Goal: Communication & Community: Share content

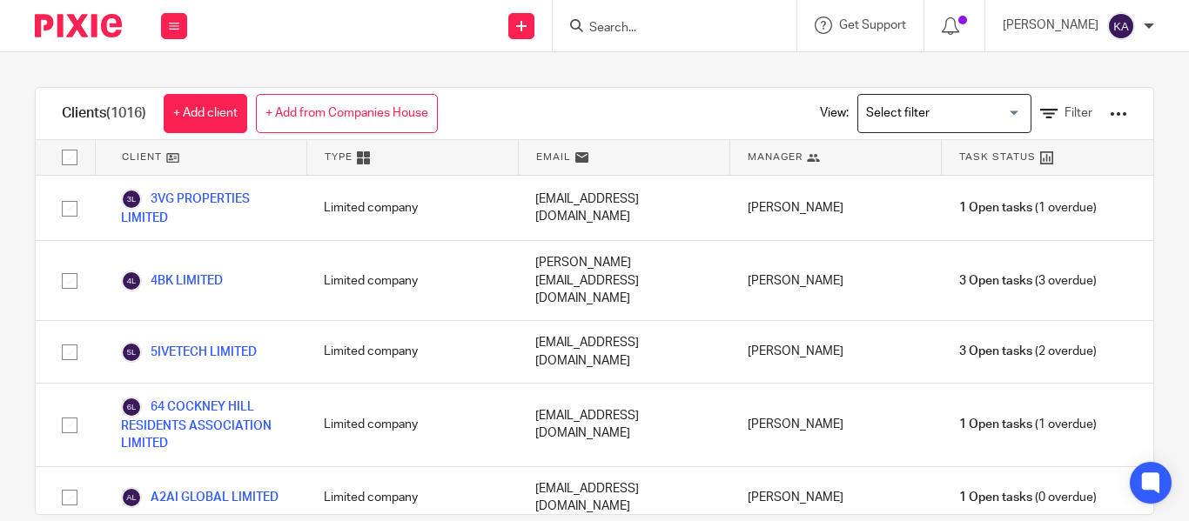
scroll to position [50745, 0]
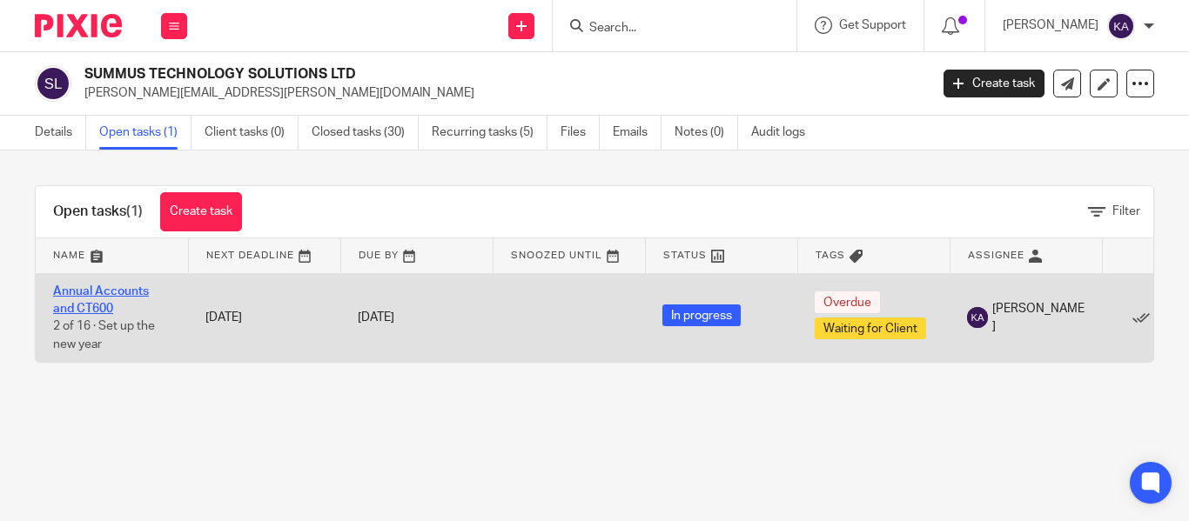
click at [119, 291] on link "Annual Accounts and CT600" at bounding box center [101, 300] width 96 height 30
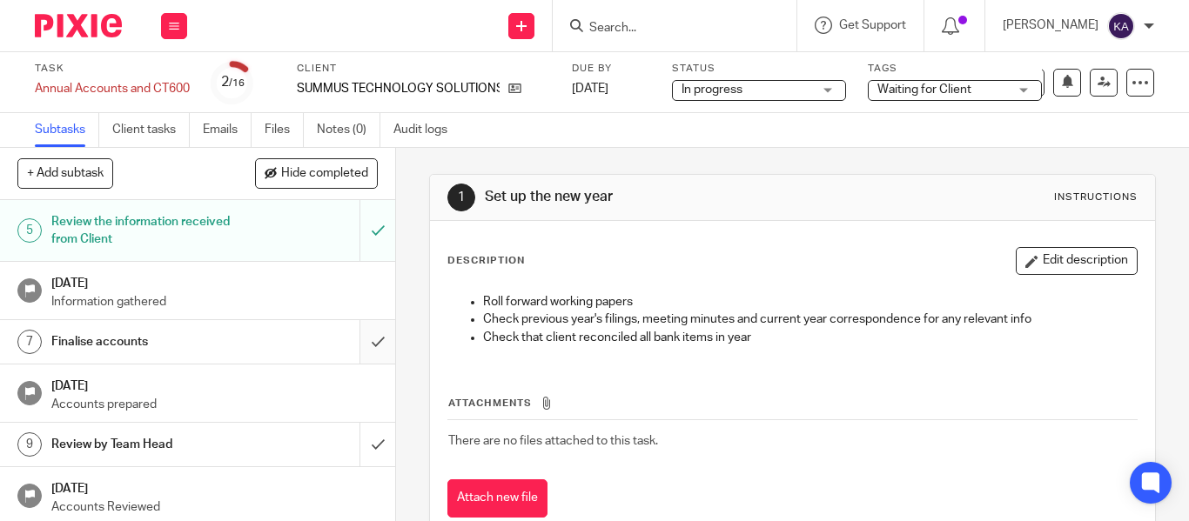
scroll to position [197, 0]
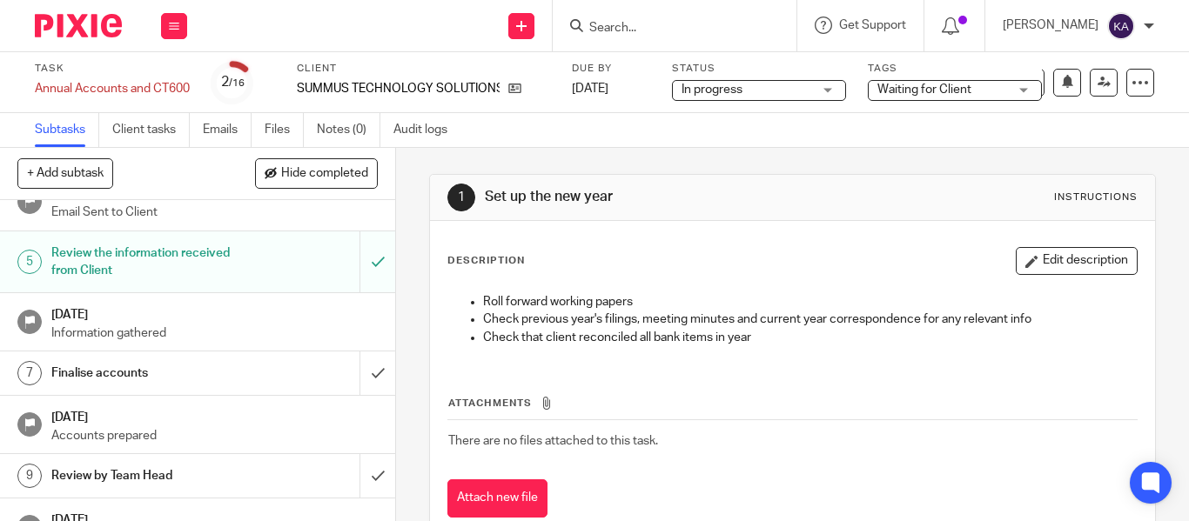
click at [339, 360] on link "7 Finalise accounts" at bounding box center [179, 374] width 359 height 44
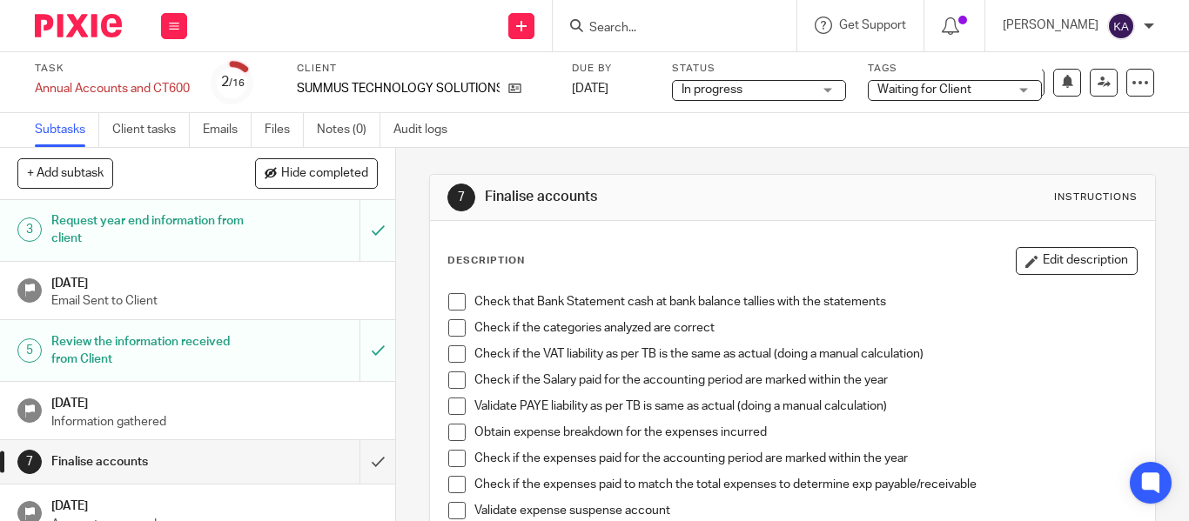
scroll to position [261, 0]
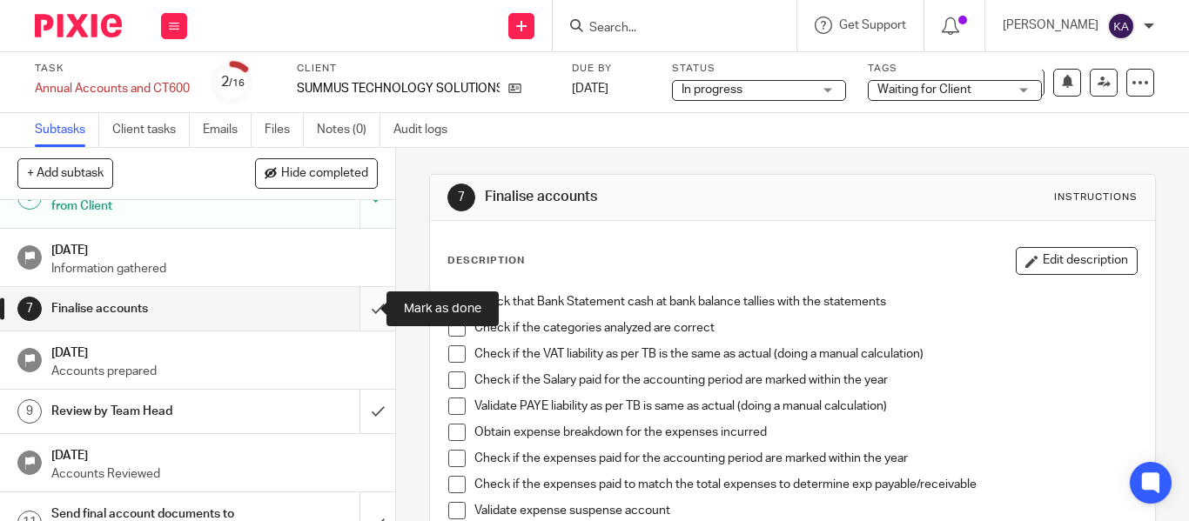
click at [366, 315] on input "submit" at bounding box center [197, 309] width 395 height 44
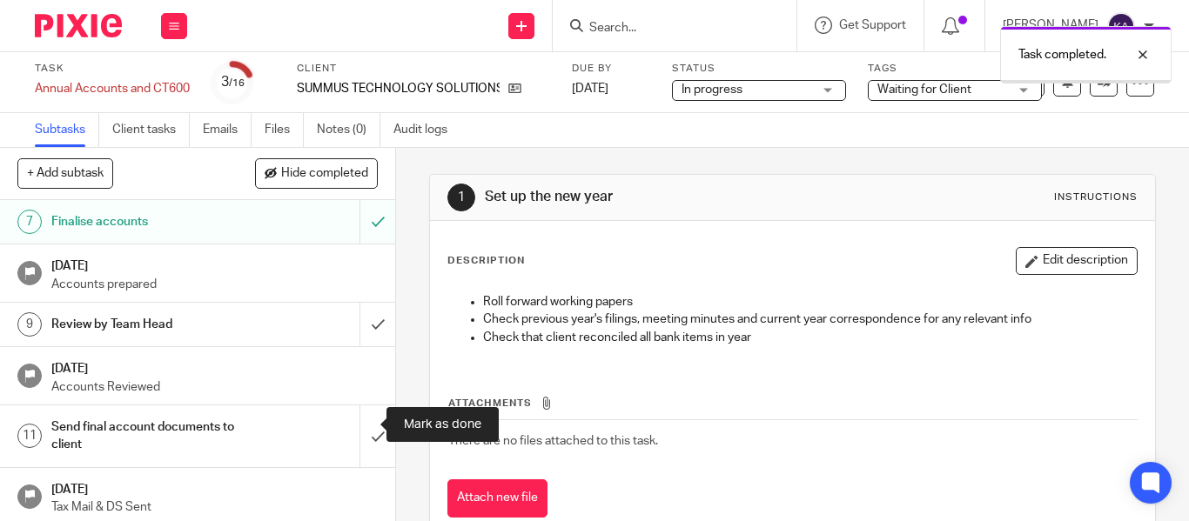
scroll to position [435, 0]
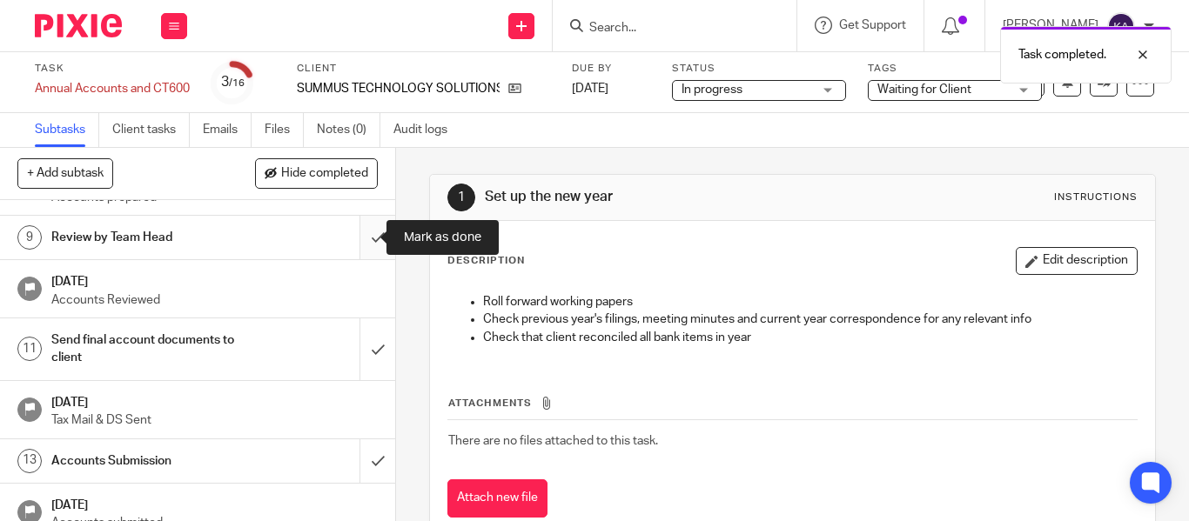
click at [351, 248] on input "submit" at bounding box center [197, 238] width 395 height 44
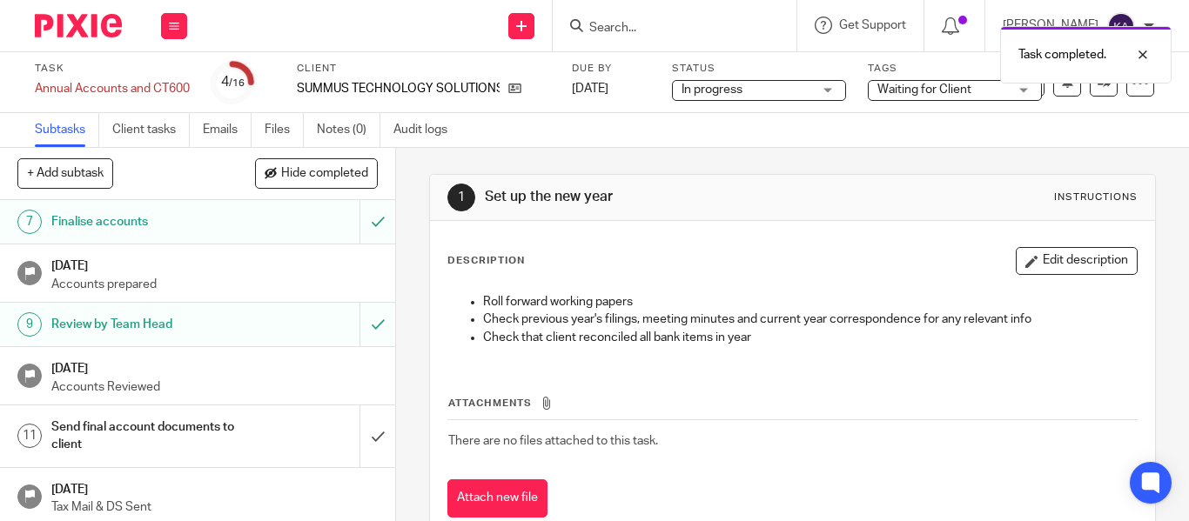
scroll to position [522, 0]
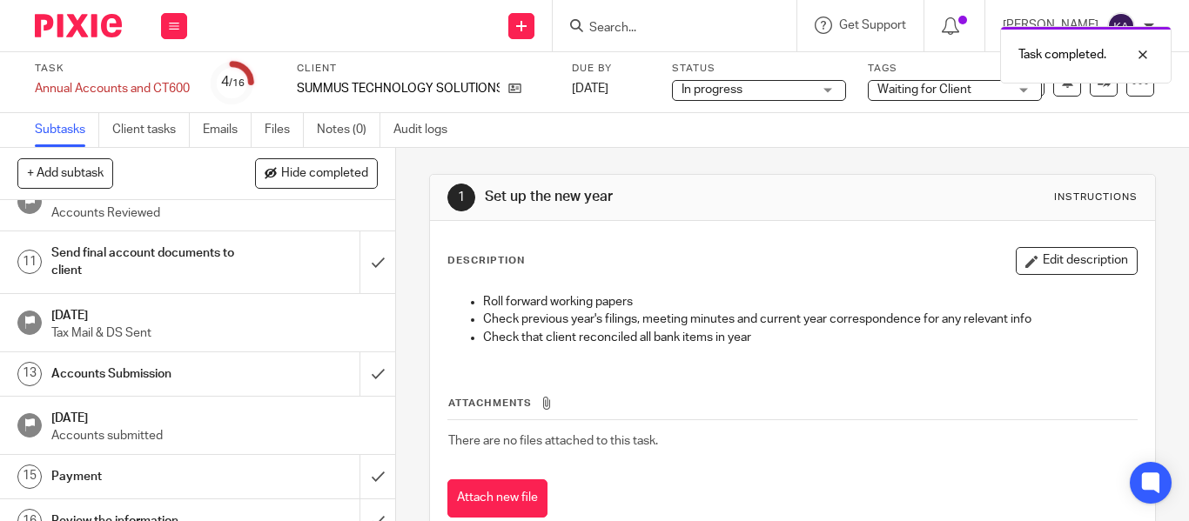
click at [92, 267] on h1 "Send final account documents to client" at bounding box center [148, 262] width 194 height 44
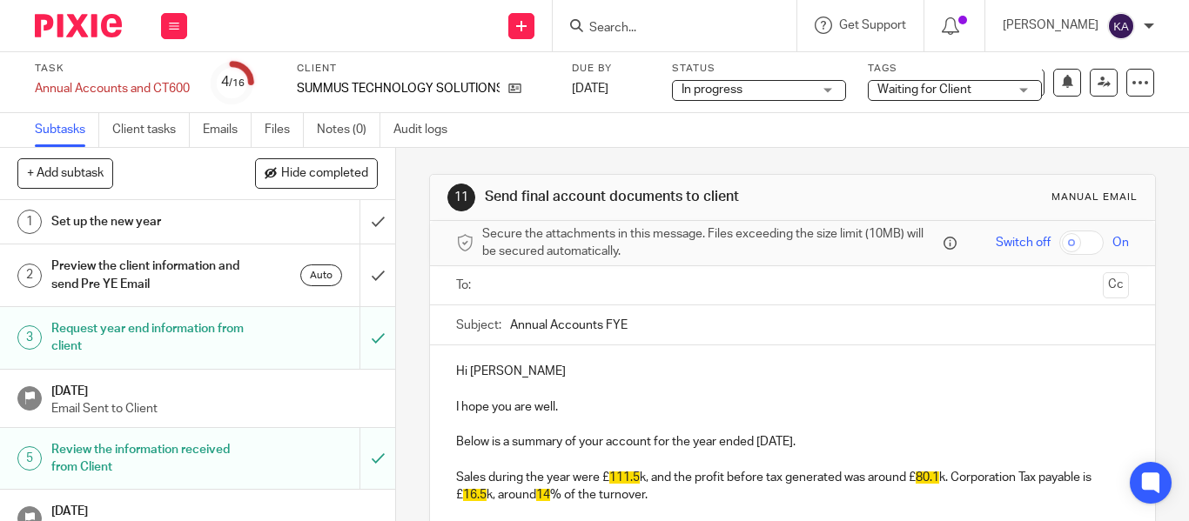
click at [634, 331] on input "Annual Accounts FYE" at bounding box center [819, 324] width 619 height 39
paste input "- SUMMUS TECHNOLOGY SOLUTIONS LTD FYE Dec'24 - Final"
type input "Annual Accounts - SUMMUS TECHNOLOGY SOLUTIONS LTD FYE Dec'24 - Final"
click at [572, 287] on input "text" at bounding box center [791, 286] width 607 height 20
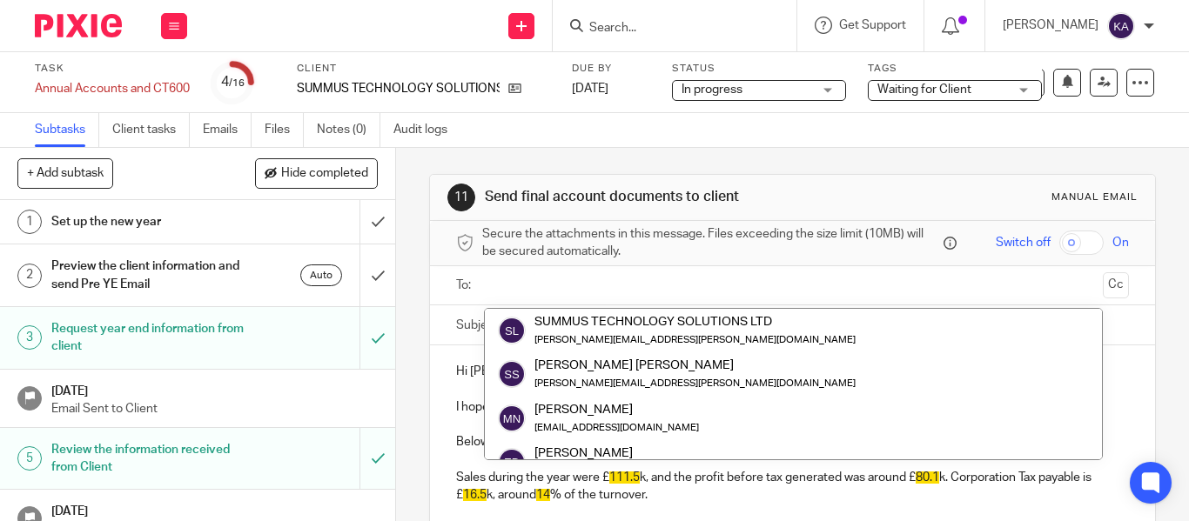
paste input "[PERSON_NAME][EMAIL_ADDRESS][PERSON_NAME][DOMAIN_NAME]"
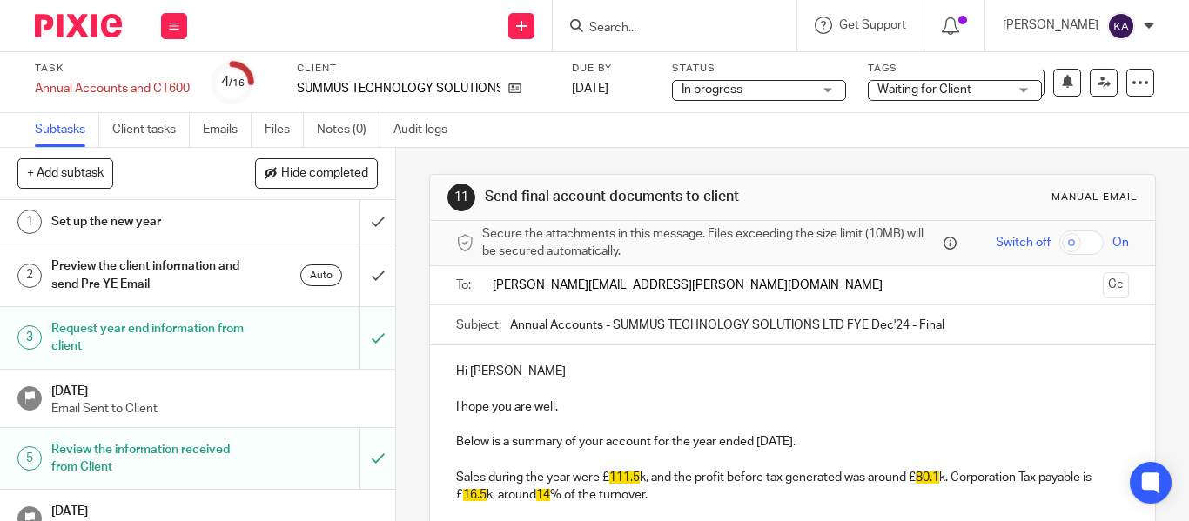
click at [656, 288] on input "[PERSON_NAME][EMAIL_ADDRESS][PERSON_NAME][DOMAIN_NAME]" at bounding box center [791, 286] width 607 height 20
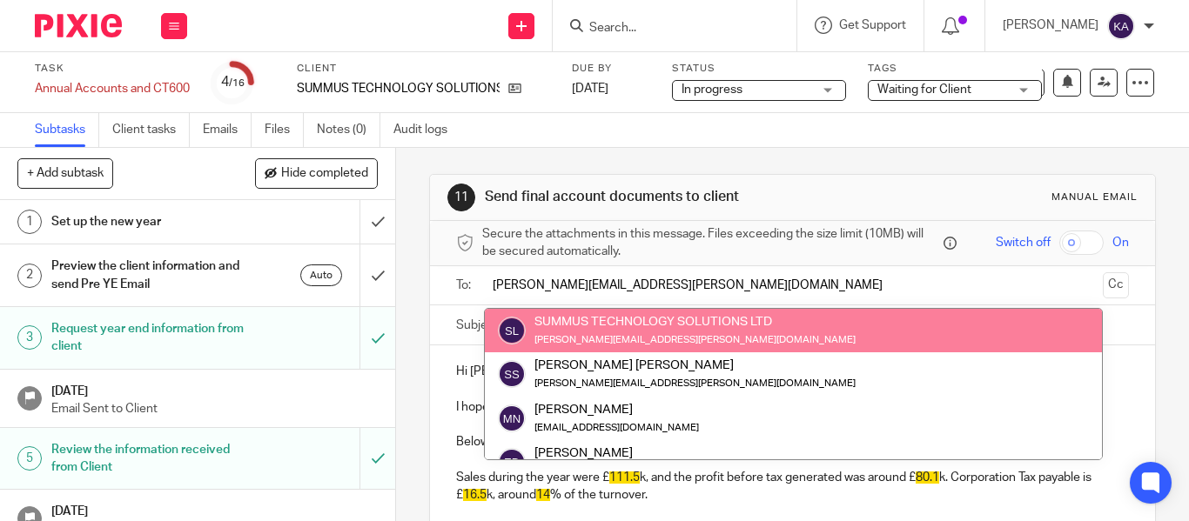
type input "[PERSON_NAME][EMAIL_ADDRESS][PERSON_NAME][DOMAIN_NAME]"
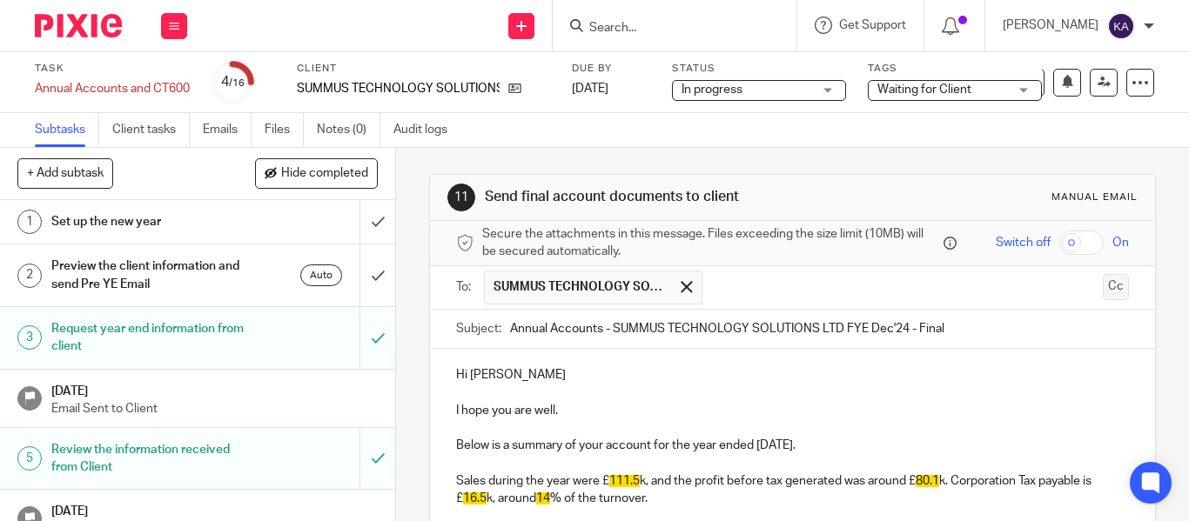
click at [1103, 291] on button "Cc" at bounding box center [1116, 287] width 26 height 26
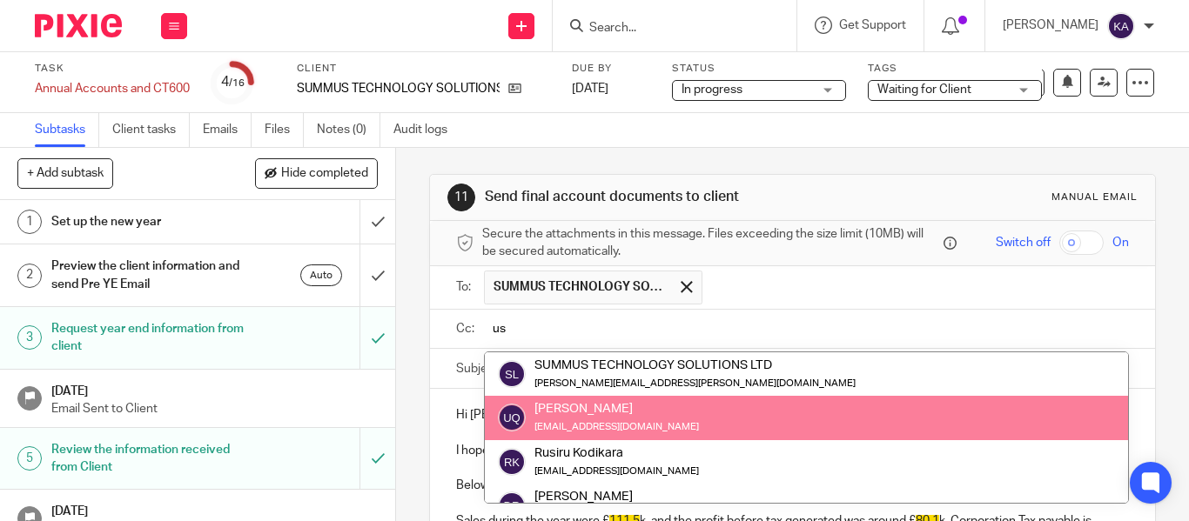
type input "us"
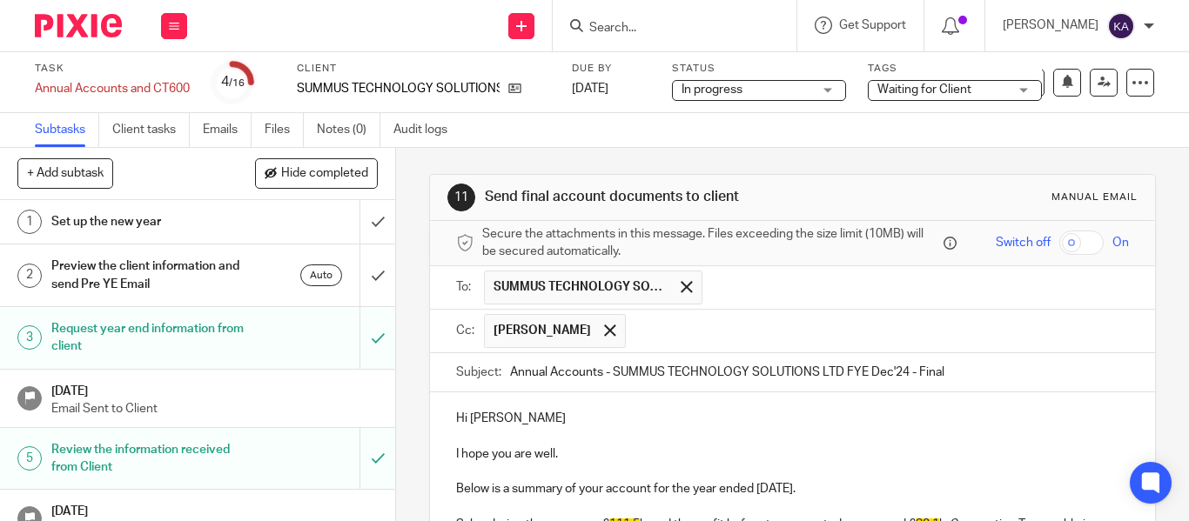
click at [634, 347] on input "text" at bounding box center [877, 331] width 487 height 34
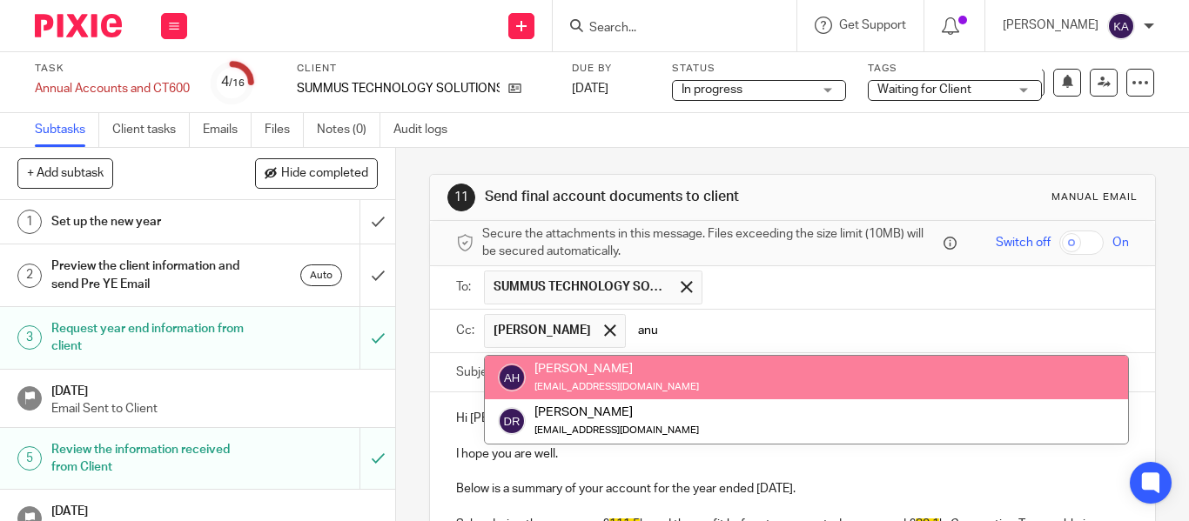
type input "anu"
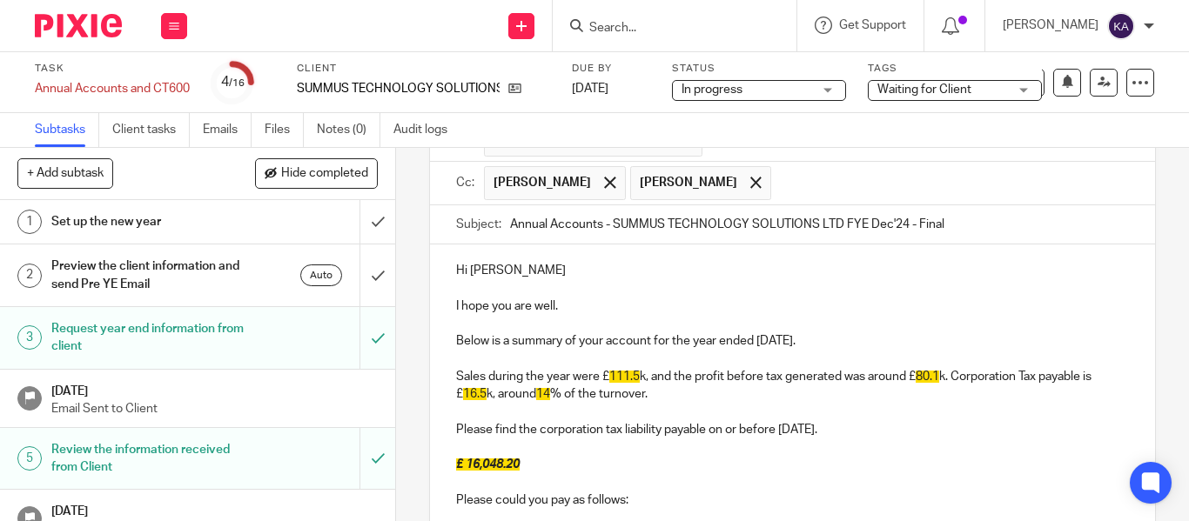
scroll to position [149, 0]
click at [976, 212] on input "Annual Accounts - SUMMUS TECHNOLOGY SOLUTIONS LTD FYE Dec'24 - Final" at bounding box center [819, 223] width 619 height 39
click at [497, 264] on p "Hi [PERSON_NAME]" at bounding box center [792, 269] width 673 height 17
click at [589, 311] on p "I hope you are well." at bounding box center [792, 305] width 673 height 17
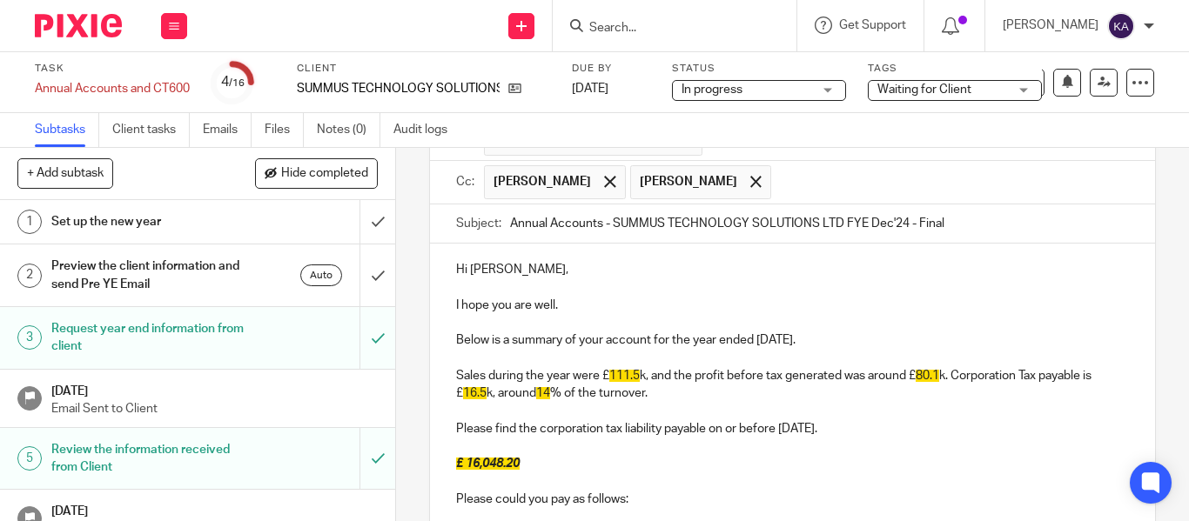
click at [621, 375] on span "111.5" at bounding box center [624, 376] width 30 height 12
click at [923, 374] on span "80.1" at bounding box center [926, 376] width 23 height 12
click at [1091, 382] on span "16.5" at bounding box center [1102, 376] width 23 height 12
click at [923, 377] on span "15" at bounding box center [922, 376] width 14 height 12
click at [544, 393] on p "Sales during the year were £ 158.9 k, and the profit before tax generated was a…" at bounding box center [792, 385] width 673 height 36
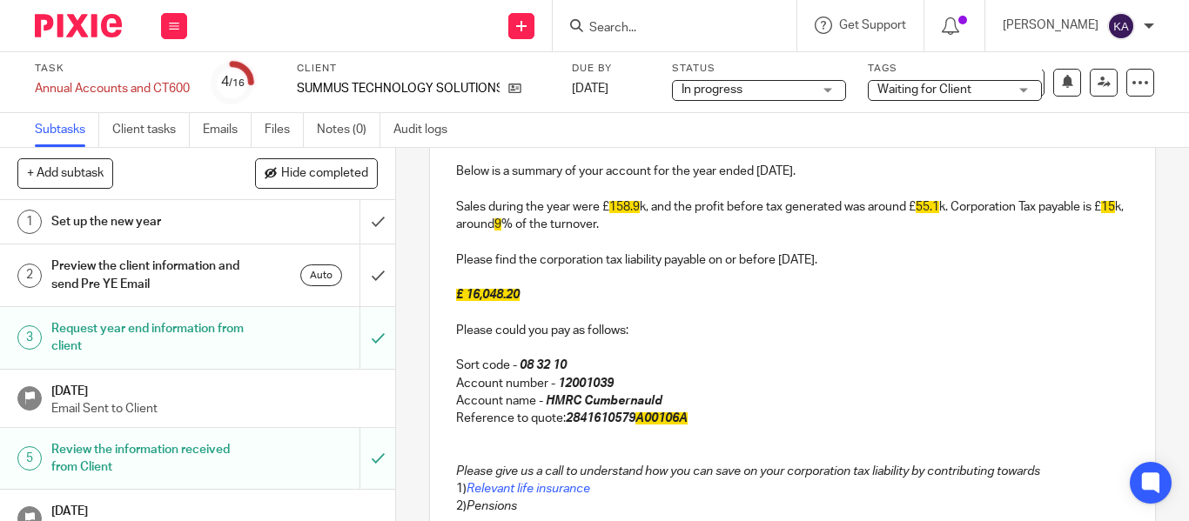
scroll to position [323, 0]
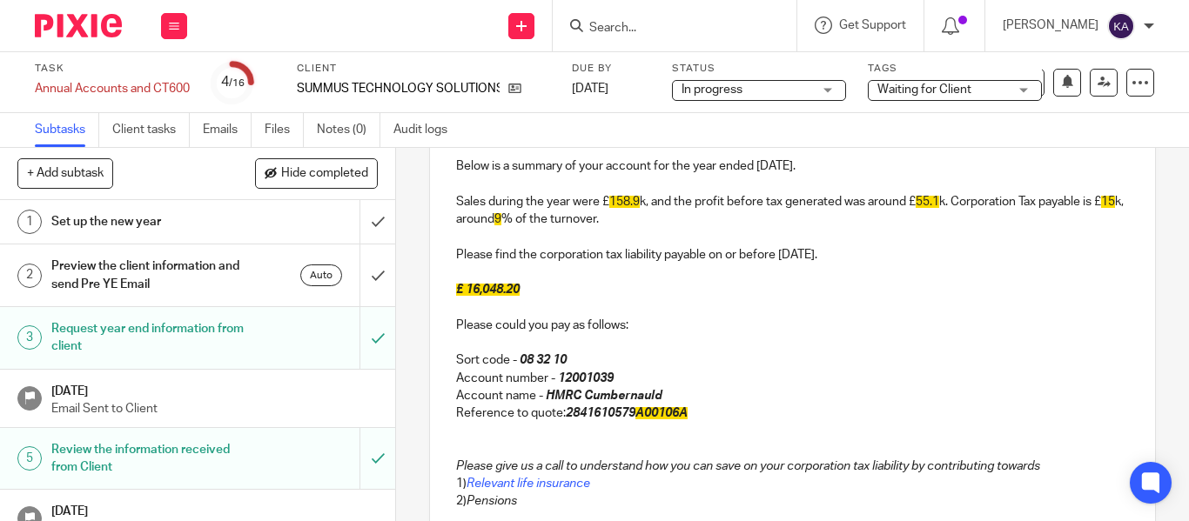
click at [466, 269] on p at bounding box center [792, 272] width 673 height 17
click at [456, 241] on p at bounding box center [792, 236] width 673 height 17
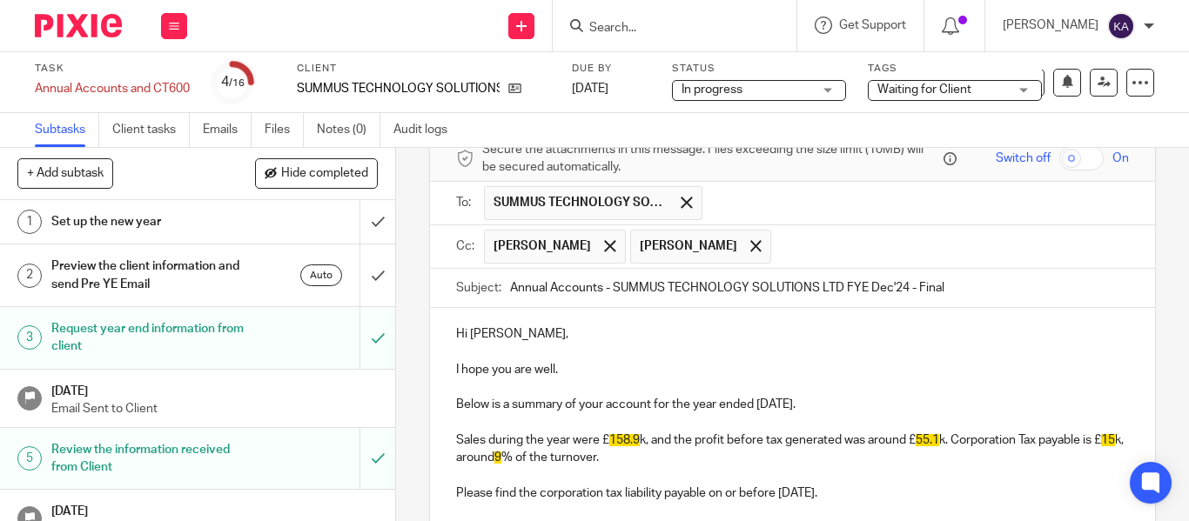
scroll to position [62, 0]
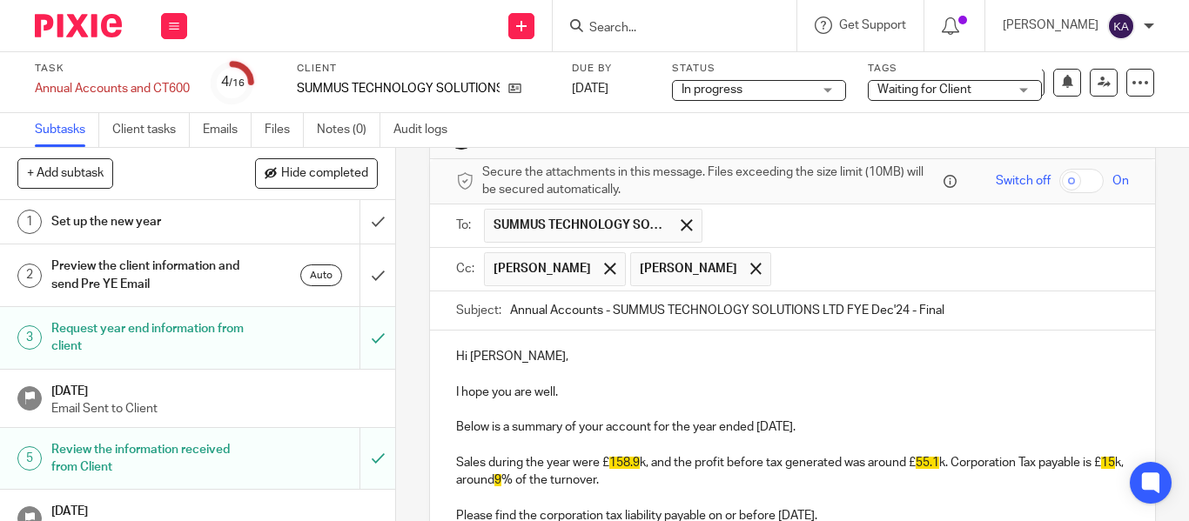
click at [471, 371] on p at bounding box center [792, 374] width 673 height 17
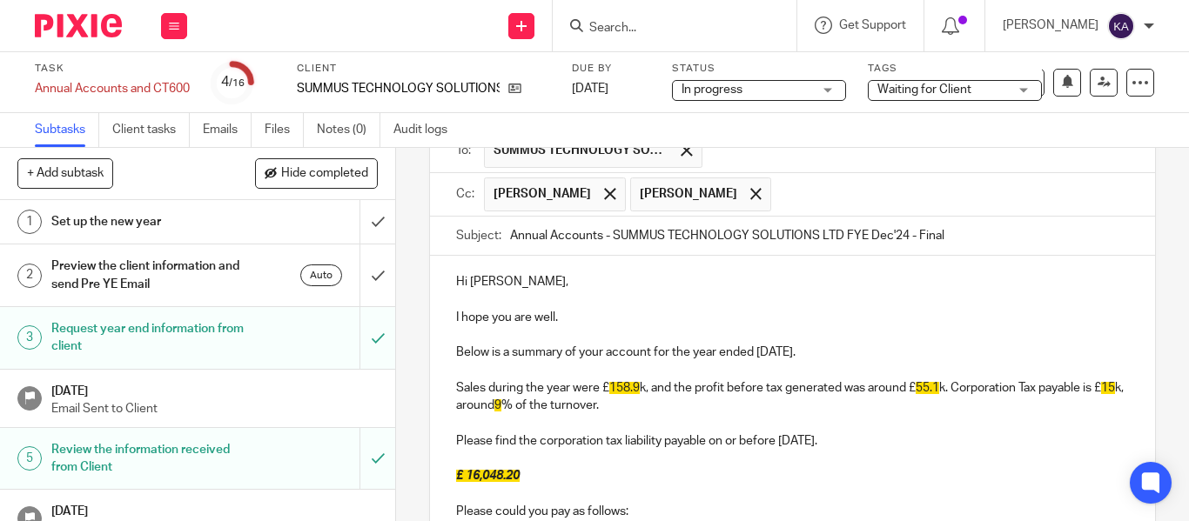
scroll to position [236, 0]
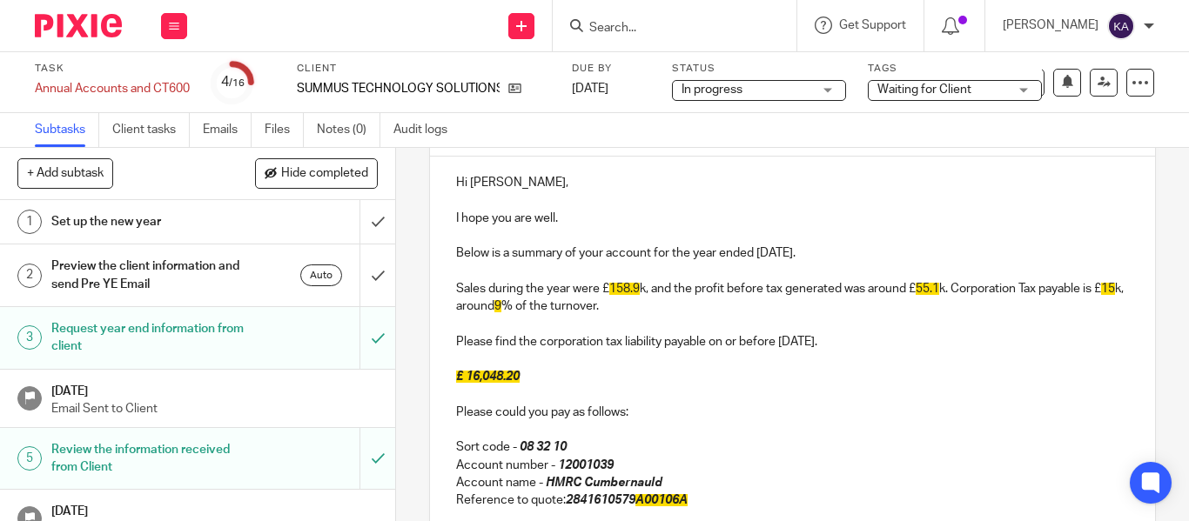
click at [491, 327] on p at bounding box center [792, 323] width 673 height 17
click at [485, 368] on p "£ 16,048.20" at bounding box center [792, 376] width 673 height 17
click at [470, 357] on p at bounding box center [792, 359] width 673 height 17
click at [471, 372] on span "£ 16,048.20" at bounding box center [488, 377] width 64 height 12
click at [536, 376] on p "£ 15,002.05" at bounding box center [792, 376] width 673 height 17
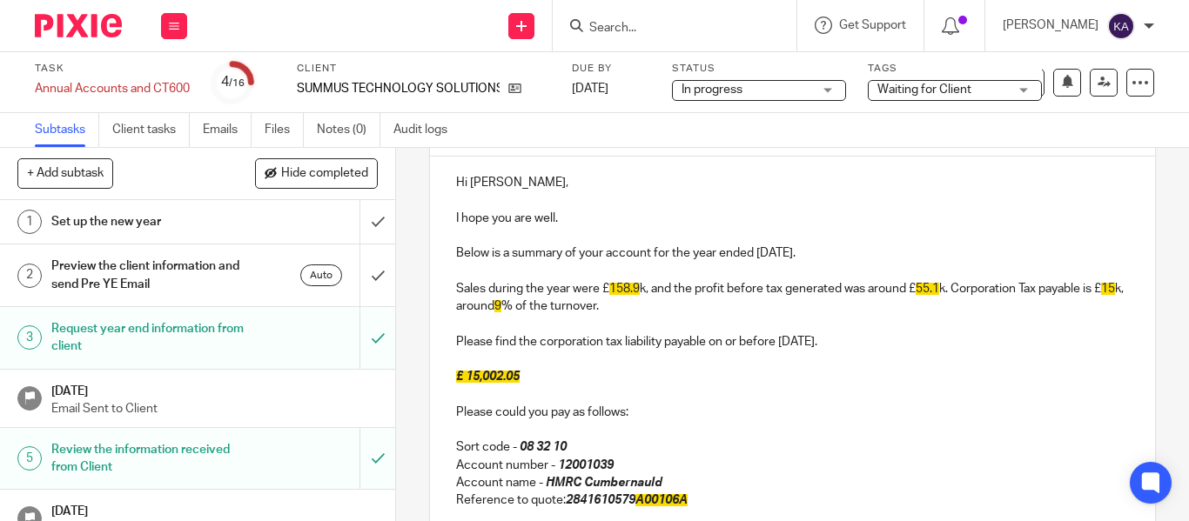
scroll to position [410, 0]
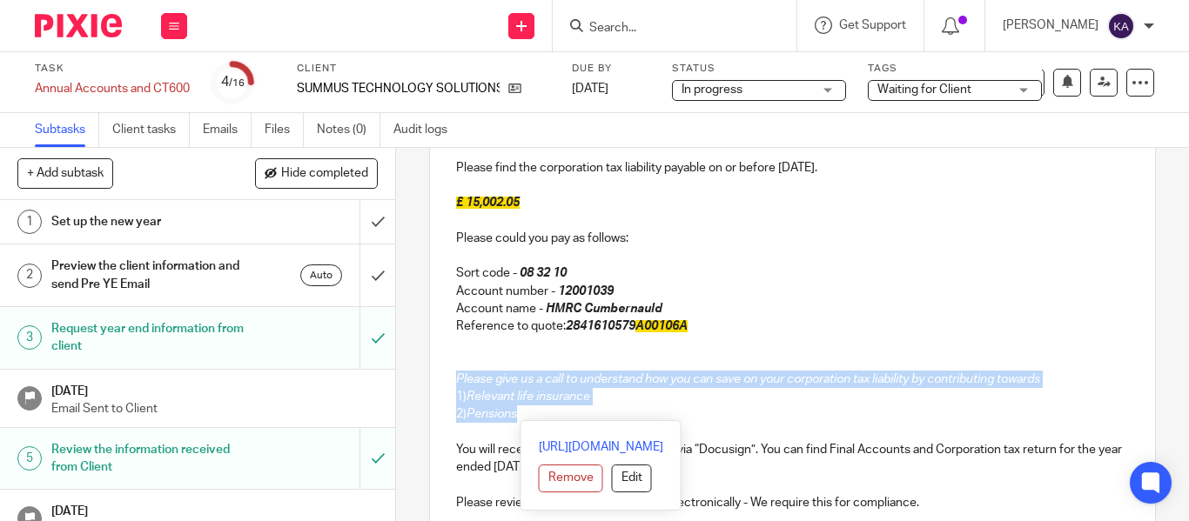
drag, startPoint x: 579, startPoint y: 418, endPoint x: 405, endPoint y: 378, distance: 178.6
click at [405, 378] on div "11 Send final account documents to client Manual email Secure the attachments i…" at bounding box center [792, 334] width 793 height 373
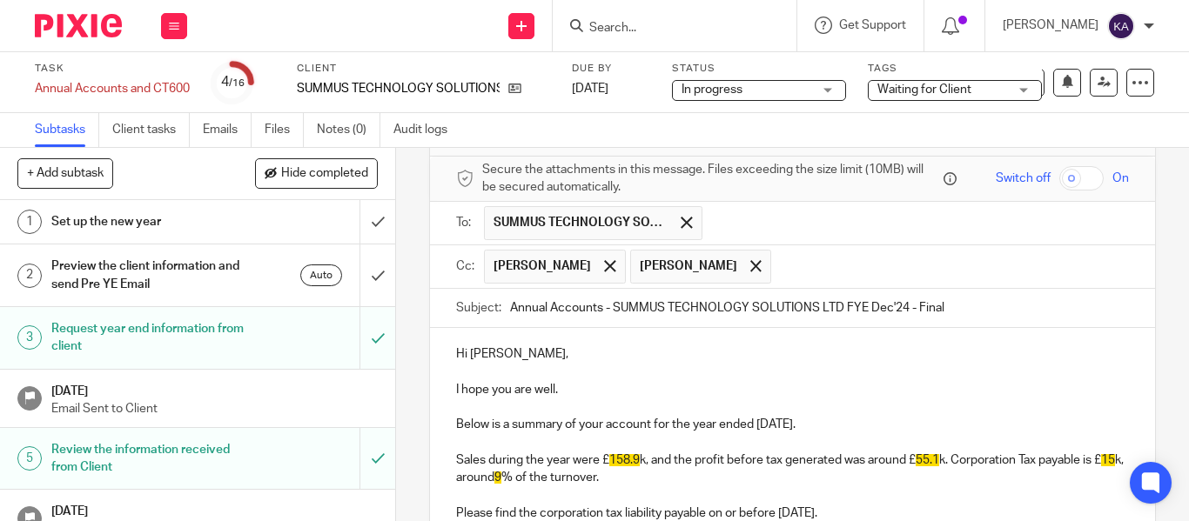
scroll to position [62, 0]
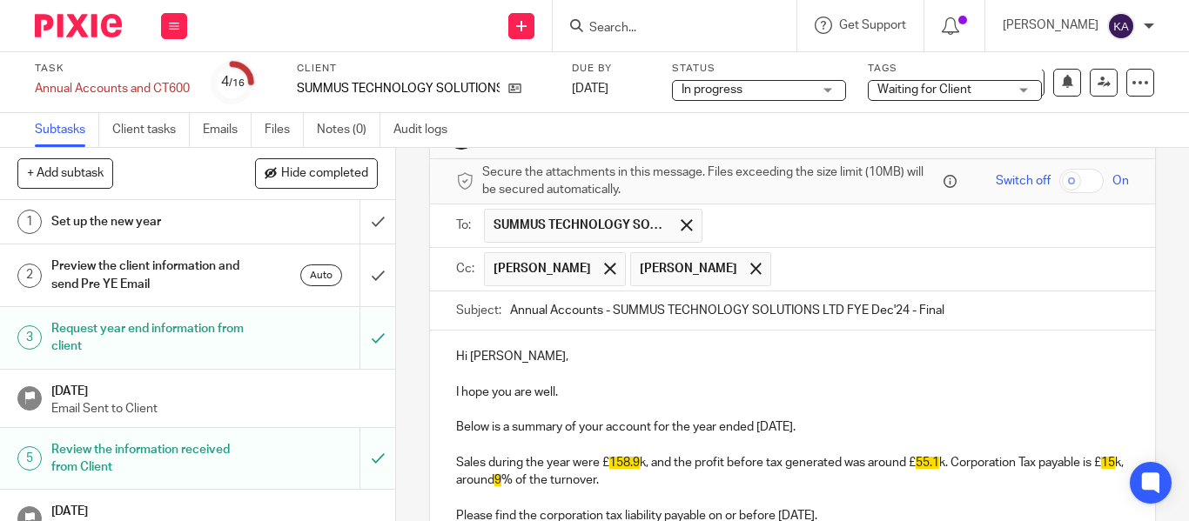
drag, startPoint x: 611, startPoint y: 308, endPoint x: 808, endPoint y: 306, distance: 196.7
click at [808, 306] on input "Annual Accounts - SUMMUS TECHNOLOGY SOLUTIONS LTD FYE Dec'24 - Final" at bounding box center [819, 311] width 619 height 39
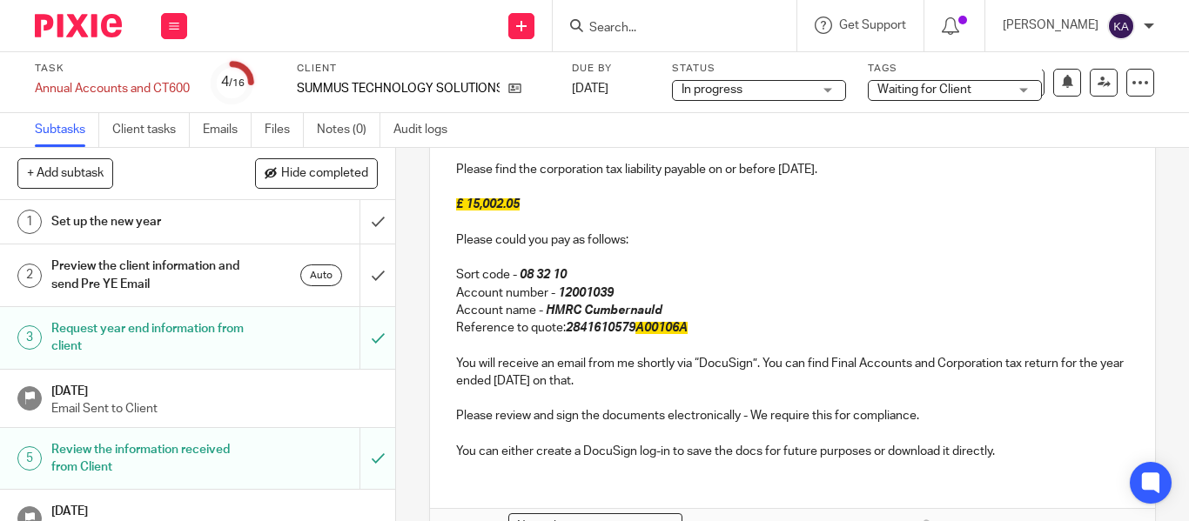
scroll to position [410, 0]
click at [625, 328] on em "2841610579 A00106A" at bounding box center [627, 326] width 122 height 12
click at [623, 328] on em "2841610579 A00106A" at bounding box center [627, 326] width 122 height 12
click at [477, 207] on span "£ 15,002.05" at bounding box center [488, 203] width 64 height 12
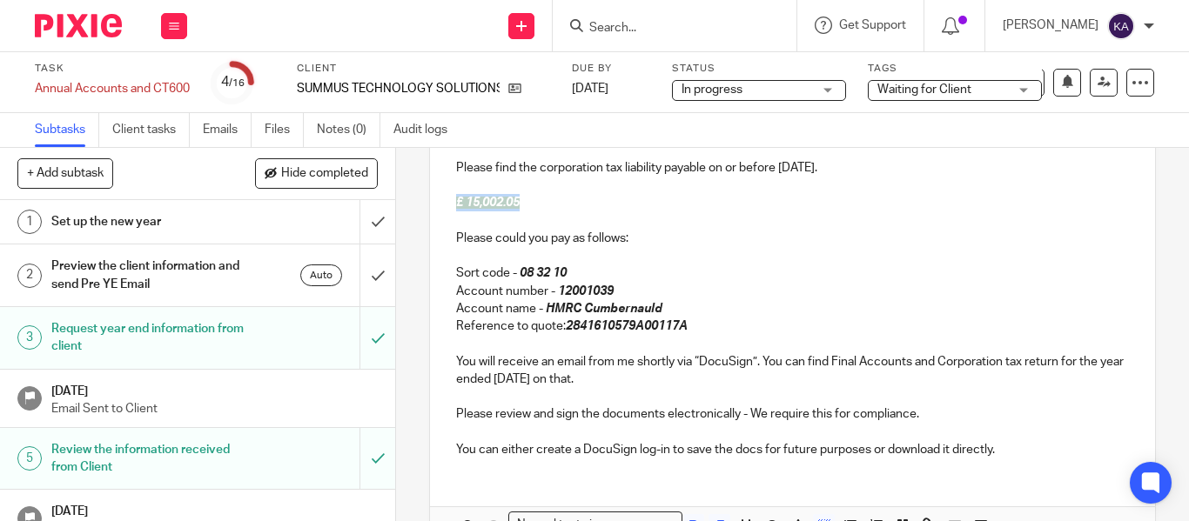
click at [477, 207] on span "£ 15,002.05" at bounding box center [488, 203] width 64 height 12
click at [459, 199] on strong "£ 14,986.92" at bounding box center [488, 203] width 64 height 12
drag, startPoint x: 633, startPoint y: 303, endPoint x: 592, endPoint y: 214, distance: 97.7
click at [592, 214] on p at bounding box center [792, 220] width 673 height 17
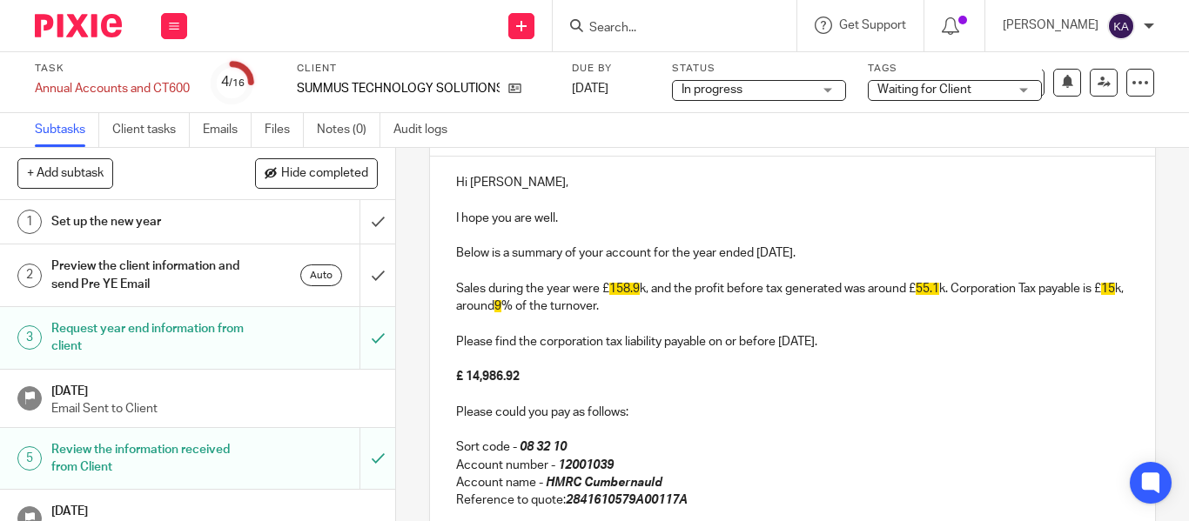
click at [794, 343] on p "Please find the corporation tax liability payable on or before [DATE]." at bounding box center [792, 341] width 673 height 17
click at [790, 340] on p "Please find the corporation tax liability payable on or before [DATE]." at bounding box center [792, 341] width 673 height 17
click at [846, 344] on p "Please find the corporation tax liability payable on or before [DATE]." at bounding box center [792, 341] width 673 height 17
click at [1011, 342] on p "Please find the corporation tax liability payable on or before [DATE] after adj…" at bounding box center [792, 341] width 673 height 17
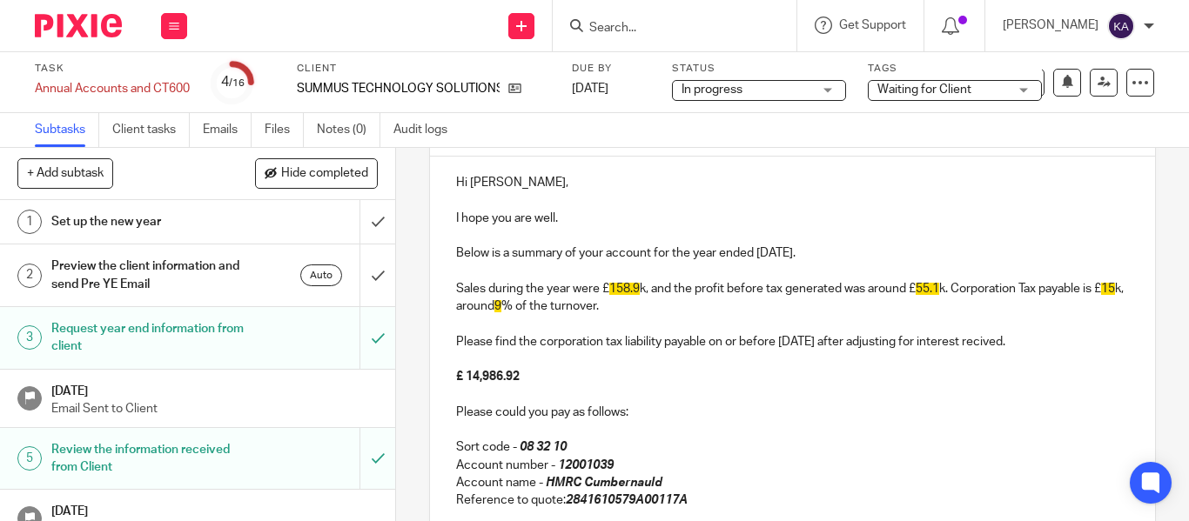
drag, startPoint x: 906, startPoint y: 334, endPoint x: 931, endPoint y: 332, distance: 25.3
click at [906, 333] on p "Please find the corporation tax liability payable on or before [DATE] after adj…" at bounding box center [792, 341] width 673 height 17
click at [1020, 337] on p "Please find the corporation tax liability payable on or before [DATE] after adj…" at bounding box center [792, 341] width 673 height 17
click at [1034, 341] on p "Please find the corporation tax liability payable on or before [DATE] after adj…" at bounding box center [792, 341] width 673 height 17
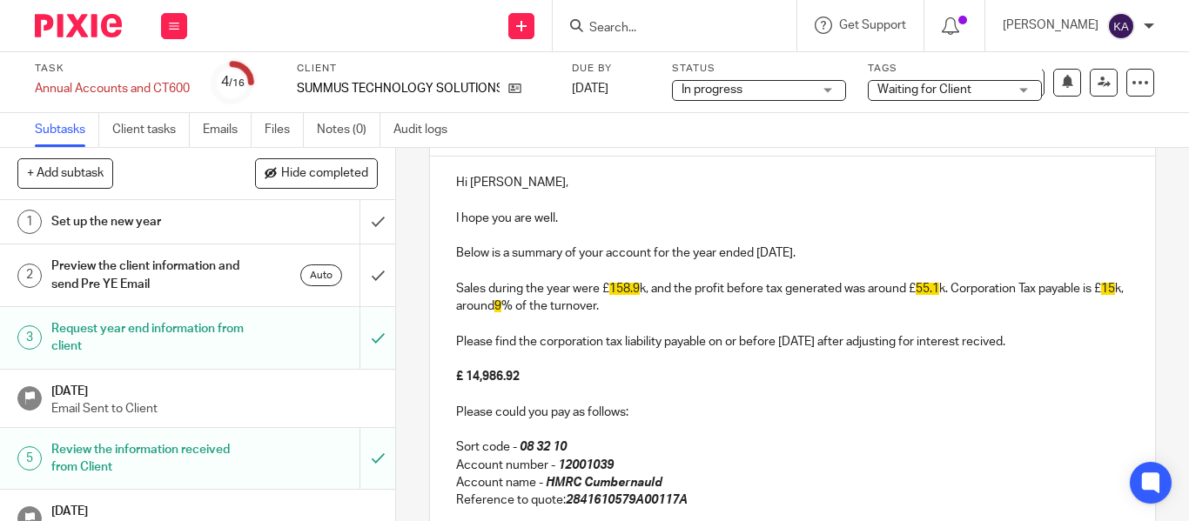
click at [1020, 340] on p "Please find the corporation tax liability payable on or before [DATE] after adj…" at bounding box center [792, 341] width 673 height 17
click at [686, 314] on p "Sales during the year were £ 158.9 k, and the profit before tax generated was a…" at bounding box center [792, 298] width 673 height 36
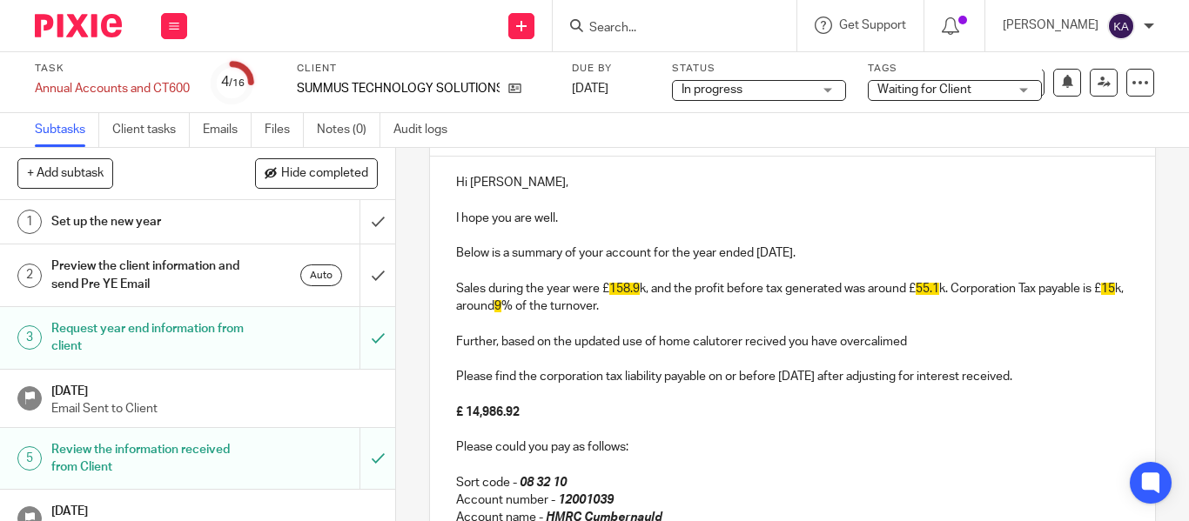
click at [927, 338] on p "Further, based on the updated use of home calutorer recived you have overcalimed" at bounding box center [792, 341] width 673 height 17
click at [957, 339] on p "Further, based on the updated use of home calutorer recived you have overcalime…" at bounding box center [792, 341] width 673 height 17
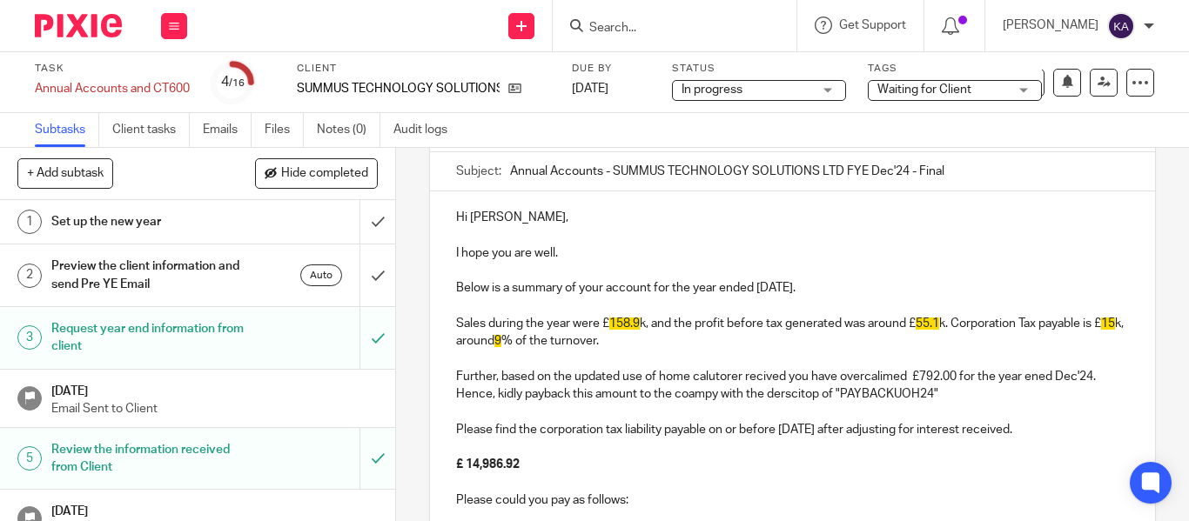
scroll to position [202, 0]
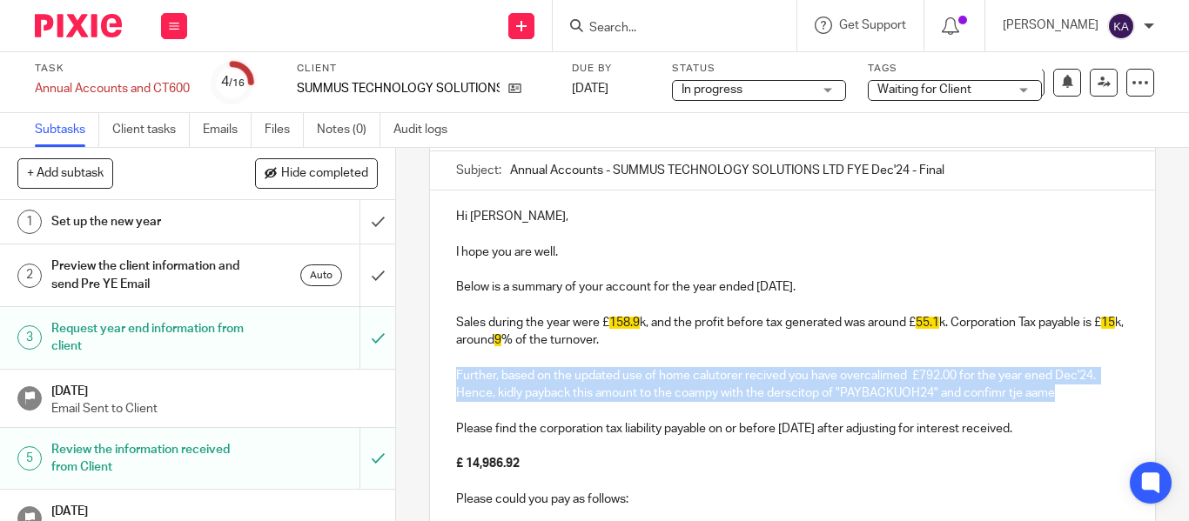
drag, startPoint x: 1056, startPoint y: 395, endPoint x: 448, endPoint y: 373, distance: 608.7
click at [448, 373] on div "Hi [PERSON_NAME], I hope you are well. Below is a summary of your account for t…" at bounding box center [792, 462] width 725 height 542
copy p "Further, based on the updated use of home calutorer recived you have overcalime…"
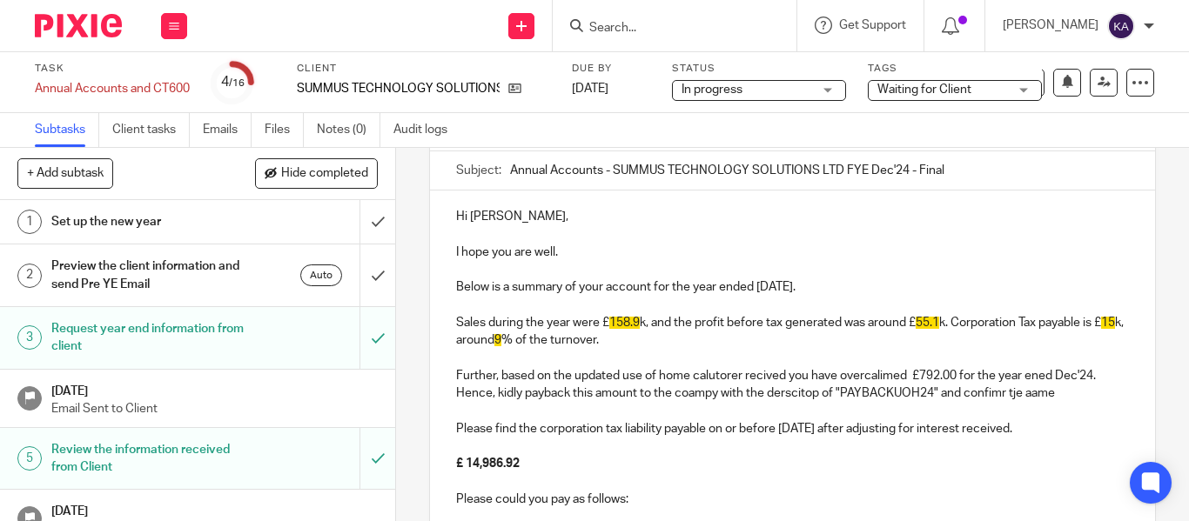
click at [784, 316] on p "Sales during the year were £ 158.9 k, and the profit before tax generated was a…" at bounding box center [792, 332] width 673 height 36
click at [760, 379] on p "Further, based on the updated use of home calutorer recived you have overcalime…" at bounding box center [792, 385] width 673 height 36
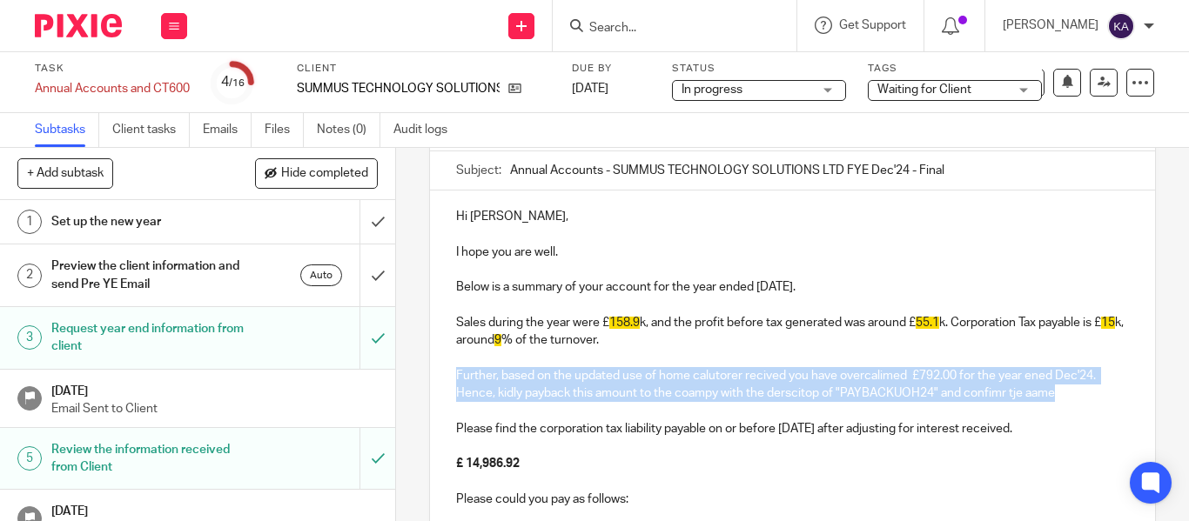
click at [760, 379] on p "Further, based on the updated use of home calutorer recived you have overcalime…" at bounding box center [792, 385] width 673 height 36
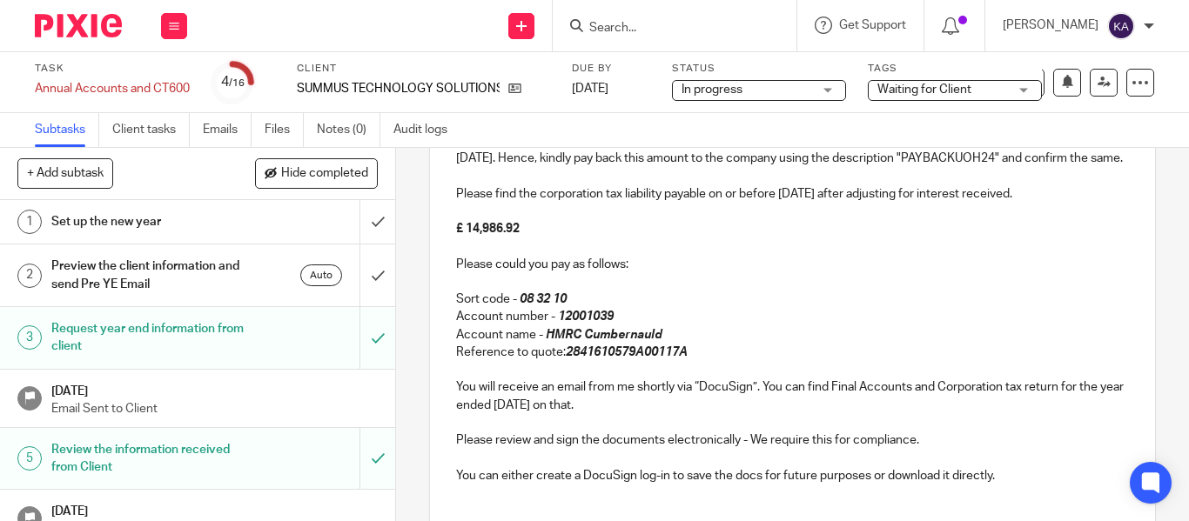
scroll to position [463, 0]
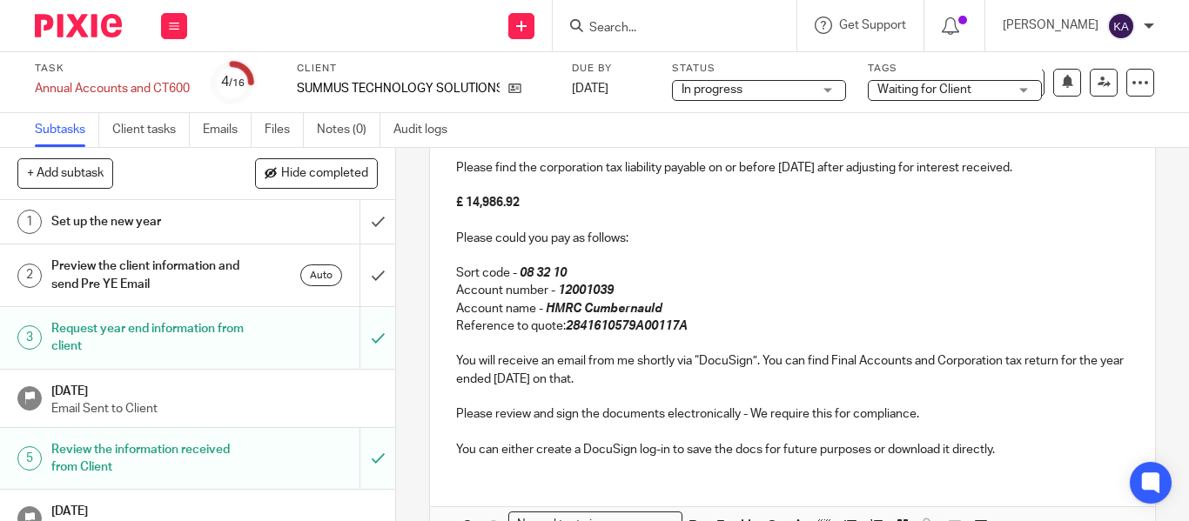
click at [614, 332] on em "2841610579A00117A" at bounding box center [627, 326] width 122 height 12
copy em "2841610579A00117A"
click at [653, 388] on p "You will receive an email from me shortly via “DocuSign”. You can find Final Ac…" at bounding box center [792, 370] width 673 height 36
click at [546, 406] on p at bounding box center [792, 396] width 673 height 17
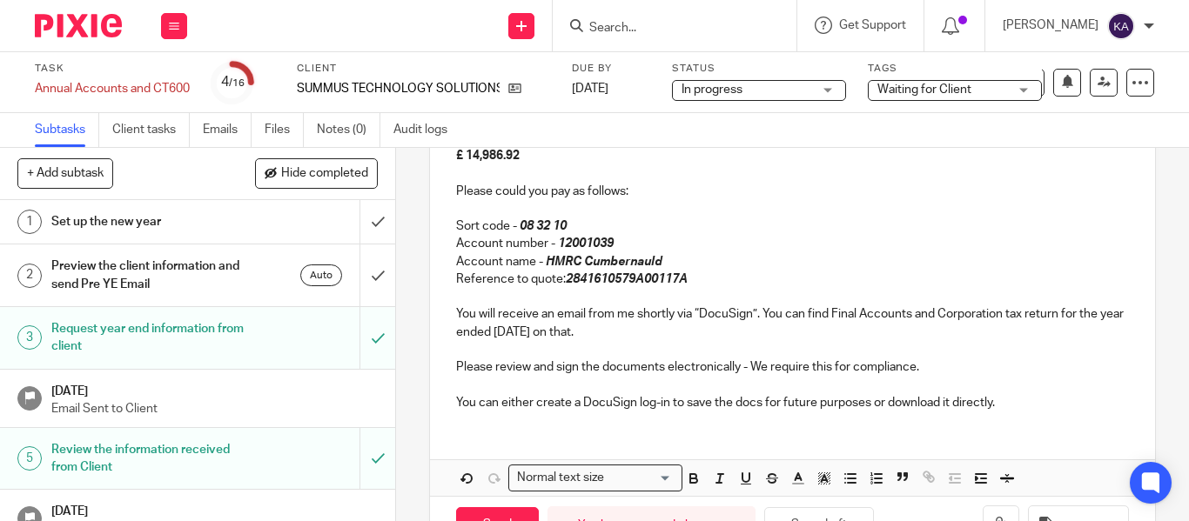
scroll to position [550, 0]
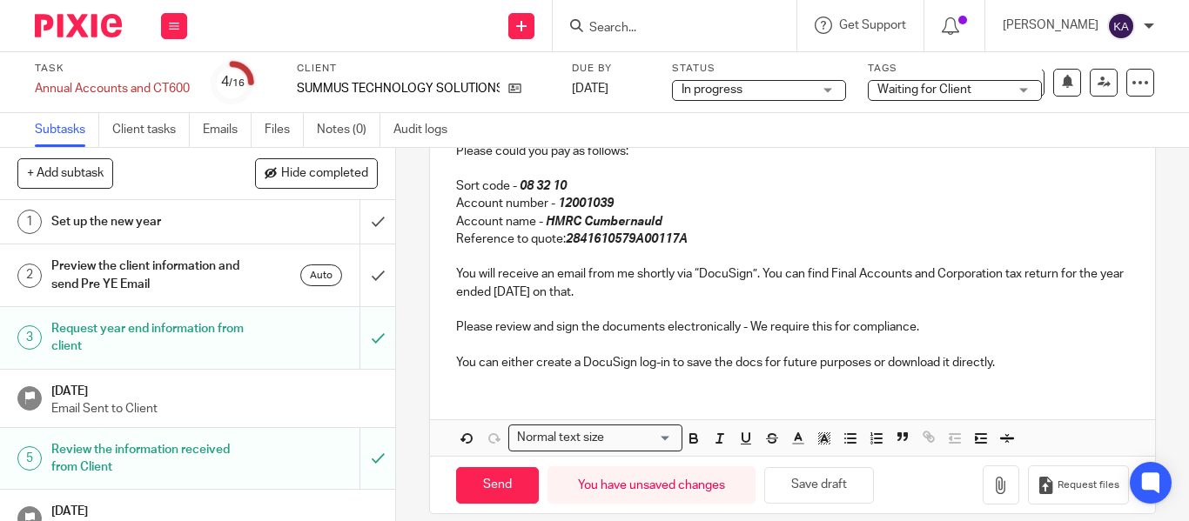
click at [480, 354] on p at bounding box center [792, 345] width 673 height 17
click at [476, 404] on div "Hi [PERSON_NAME], I hope you are well. Below is a summary of your account for t…" at bounding box center [792, 148] width 725 height 613
drag, startPoint x: 1020, startPoint y: 386, endPoint x: 1069, endPoint y: 385, distance: 48.7
click at [1021, 372] on p "You can either create a DocuSign log-in to save the docs for future purposes or…" at bounding box center [792, 362] width 673 height 17
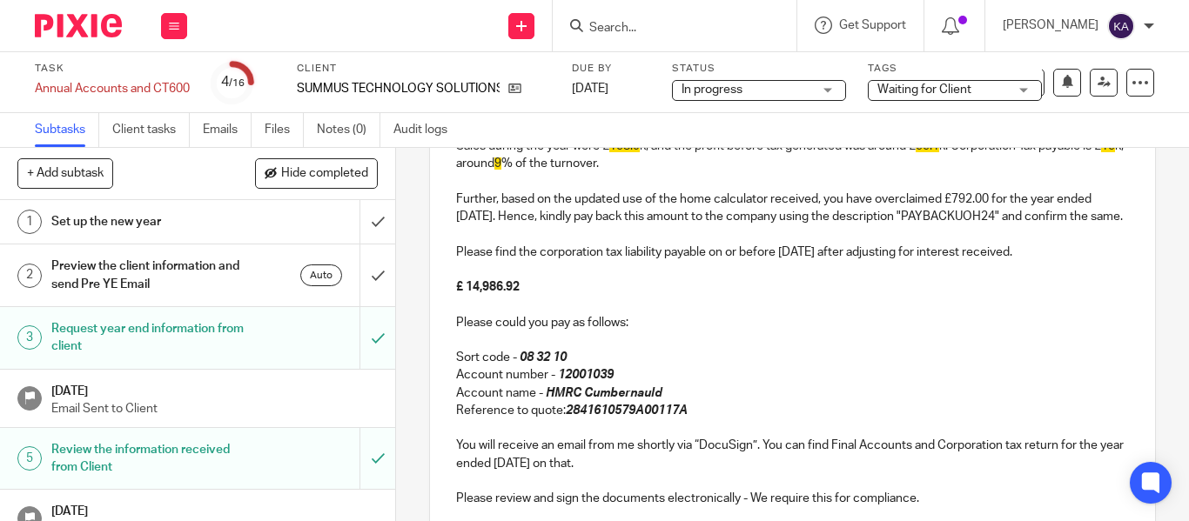
scroll to position [202, 0]
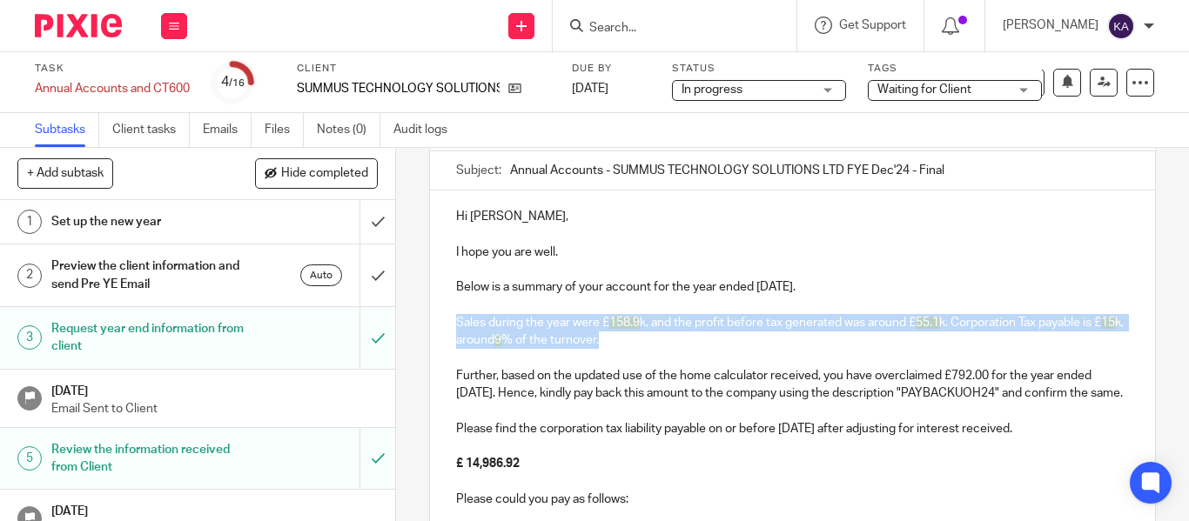
drag, startPoint x: 654, startPoint y: 345, endPoint x: 440, endPoint y: 317, distance: 215.0
click at [440, 317] on div "Hi [PERSON_NAME], I hope you are well. Below is a summary of your account for t…" at bounding box center [792, 462] width 725 height 542
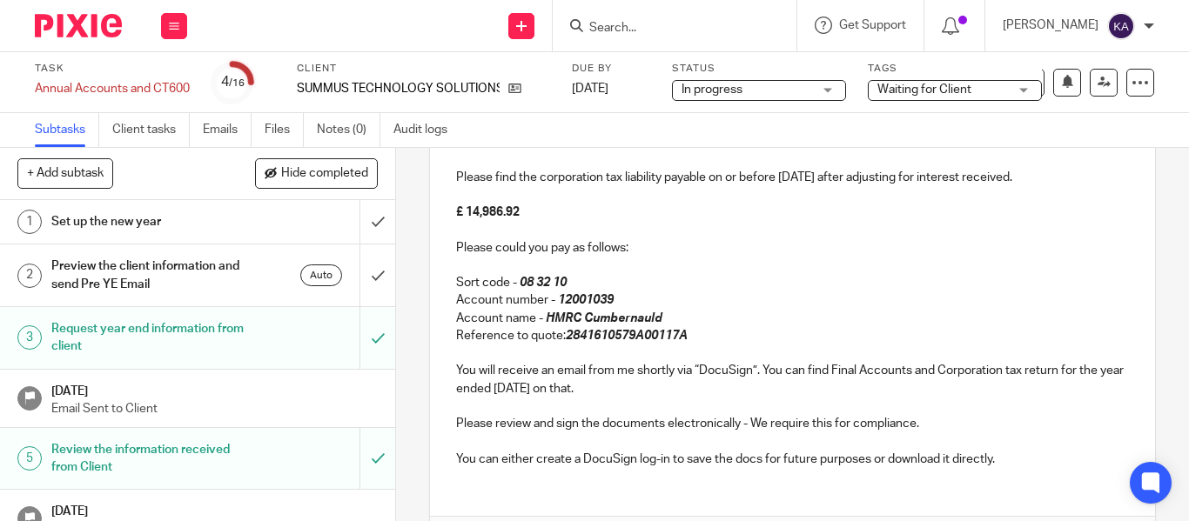
scroll to position [587, 0]
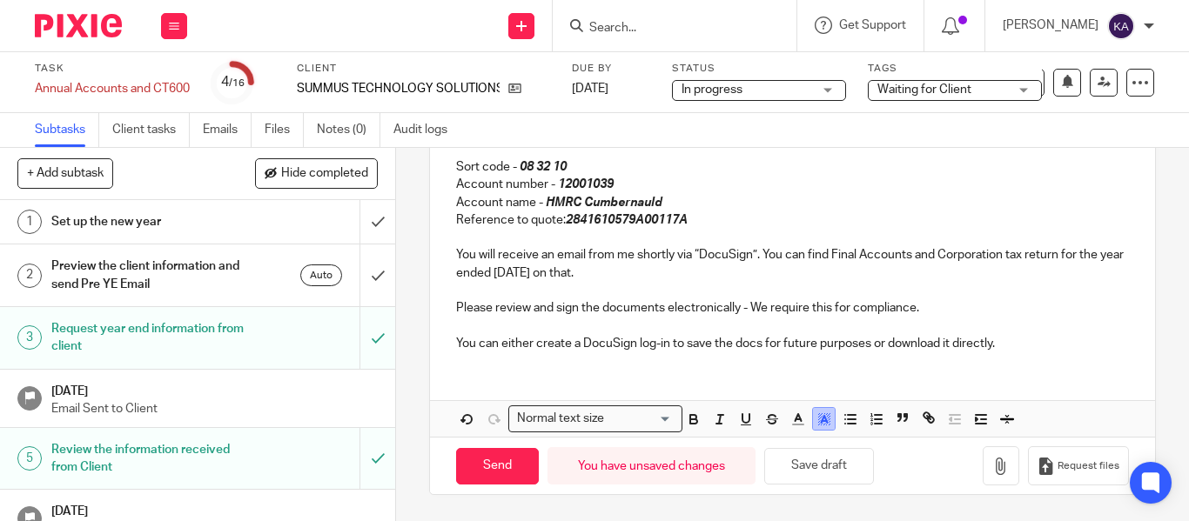
click at [819, 412] on icon "button" at bounding box center [824, 420] width 16 height 16
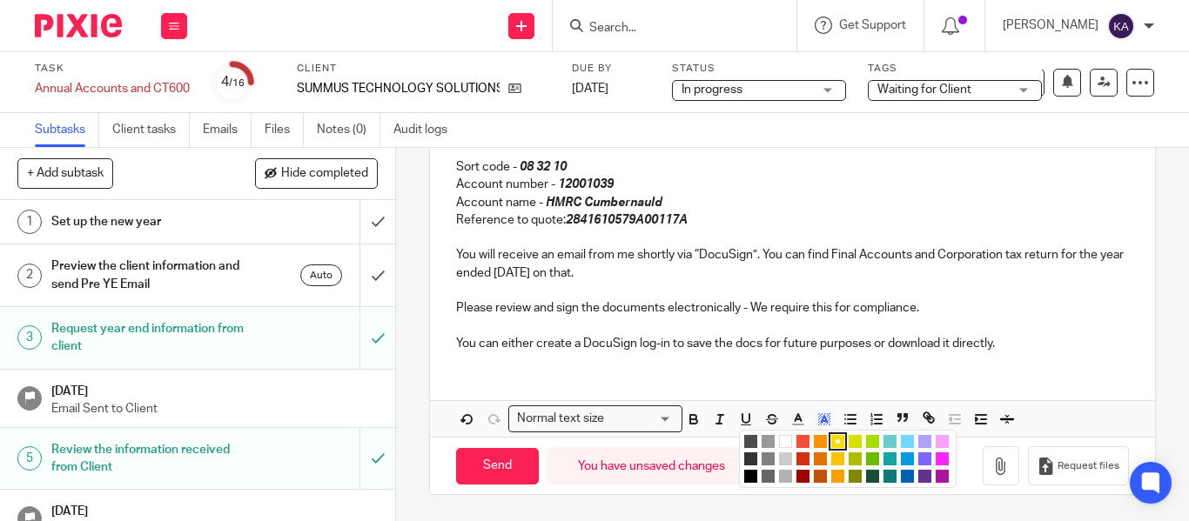
click at [786, 441] on li "color:#FFFFFF" at bounding box center [785, 441] width 13 height 13
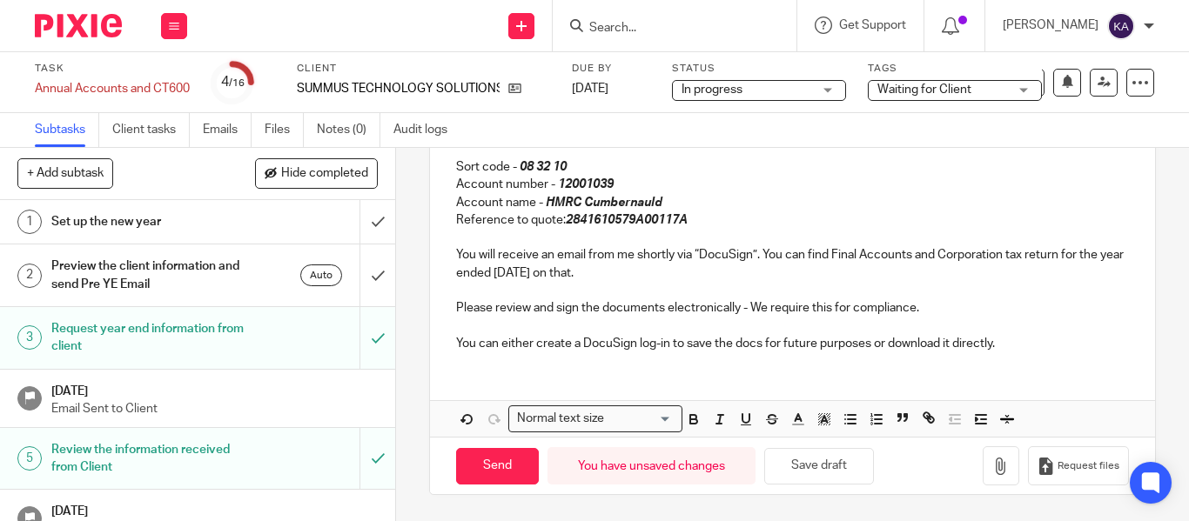
scroll to position [239, 0]
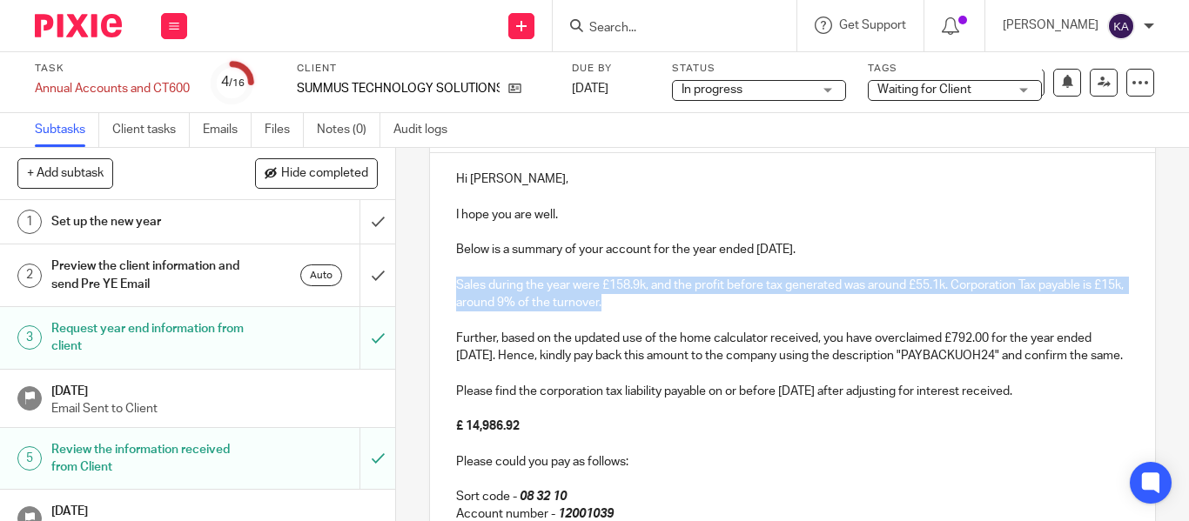
click at [714, 300] on p "Sales during the year were £158.9k, and the profit before tax generated was aro…" at bounding box center [792, 295] width 673 height 36
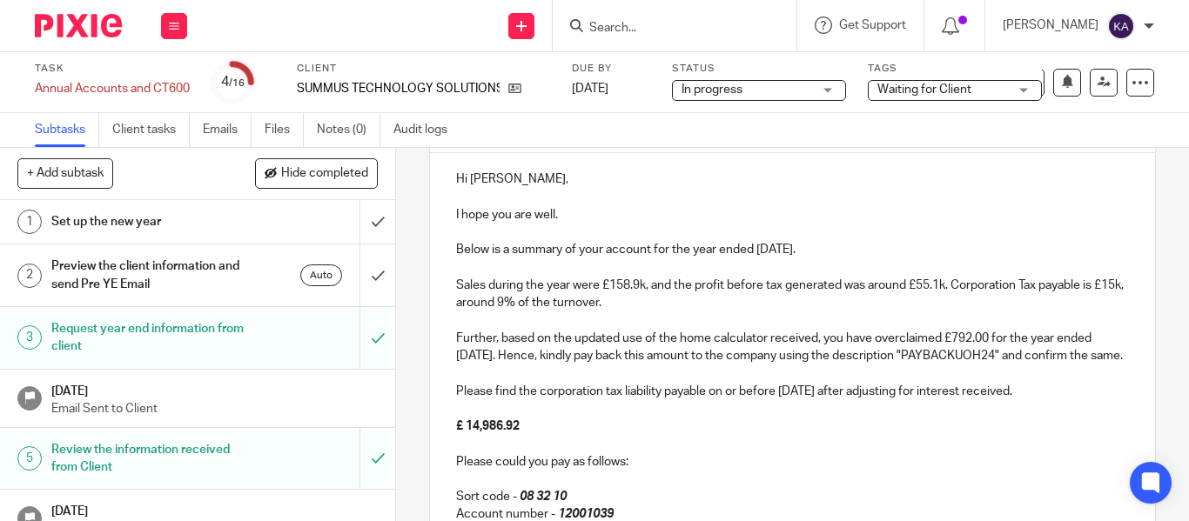
click at [682, 314] on p at bounding box center [792, 320] width 673 height 17
click at [480, 269] on p at bounding box center [792, 267] width 673 height 17
click at [456, 228] on p at bounding box center [792, 232] width 673 height 17
click at [456, 198] on p at bounding box center [792, 197] width 673 height 17
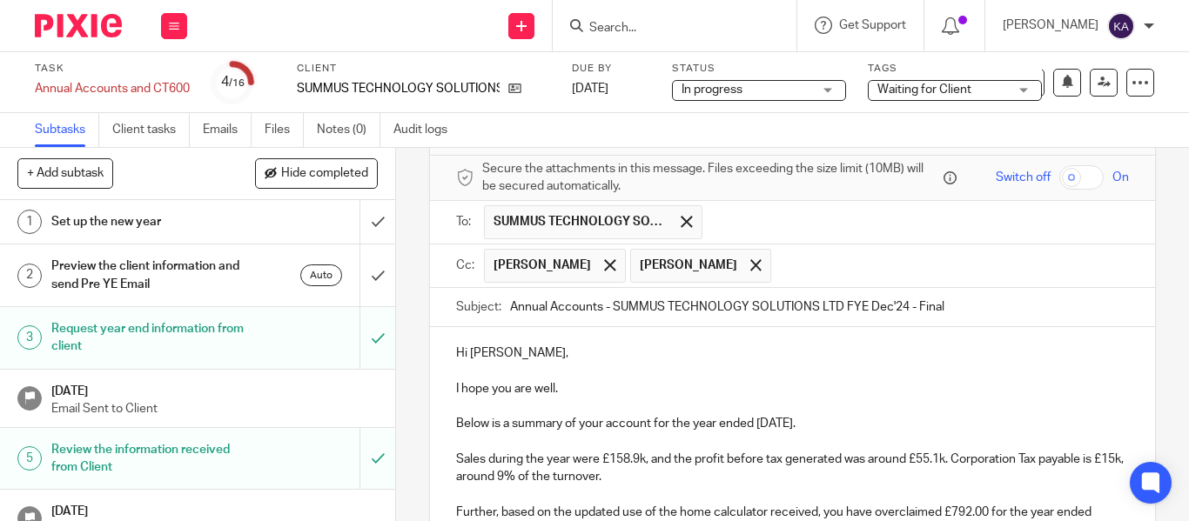
drag, startPoint x: 958, startPoint y: 304, endPoint x: 996, endPoint y: 304, distance: 38.3
click at [972, 304] on input "Annual Accounts - SUMMUS TECHNOLOGY SOLUTIONS LTD FYE Dec'24 - Final" at bounding box center [819, 307] width 619 height 39
click at [481, 362] on p "Hi [PERSON_NAME]," at bounding box center [792, 353] width 673 height 17
click at [480, 364] on p at bounding box center [792, 371] width 673 height 17
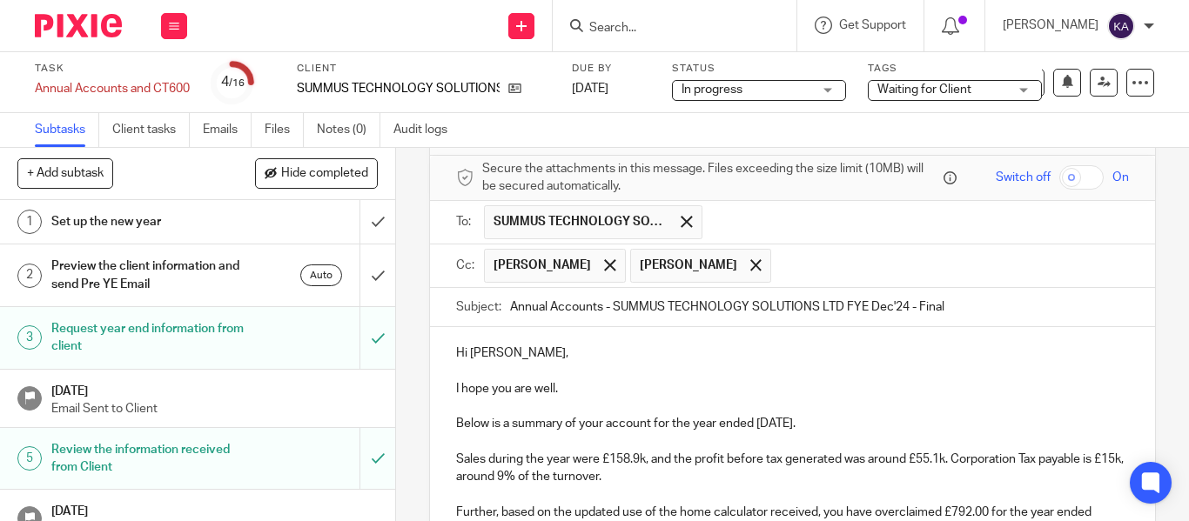
click at [456, 347] on p "Hi [PERSON_NAME]," at bounding box center [792, 353] width 673 height 17
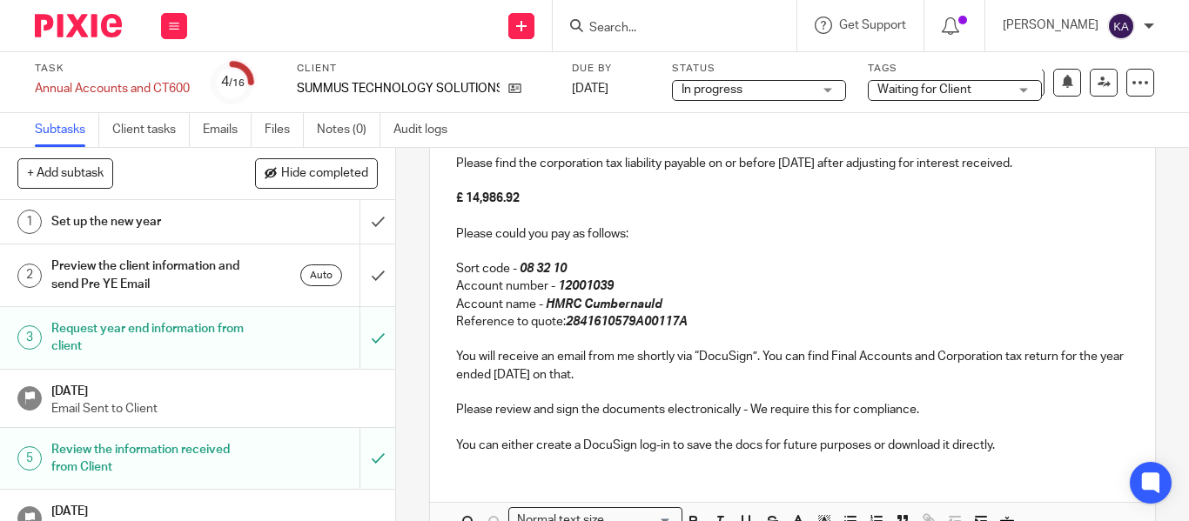
scroll to position [468, 0]
click at [620, 327] on em "2841610579A00117A" at bounding box center [627, 321] width 122 height 12
copy em "2841610579A00117A"
click at [741, 294] on p "Account number - 12001039" at bounding box center [792, 285] width 673 height 17
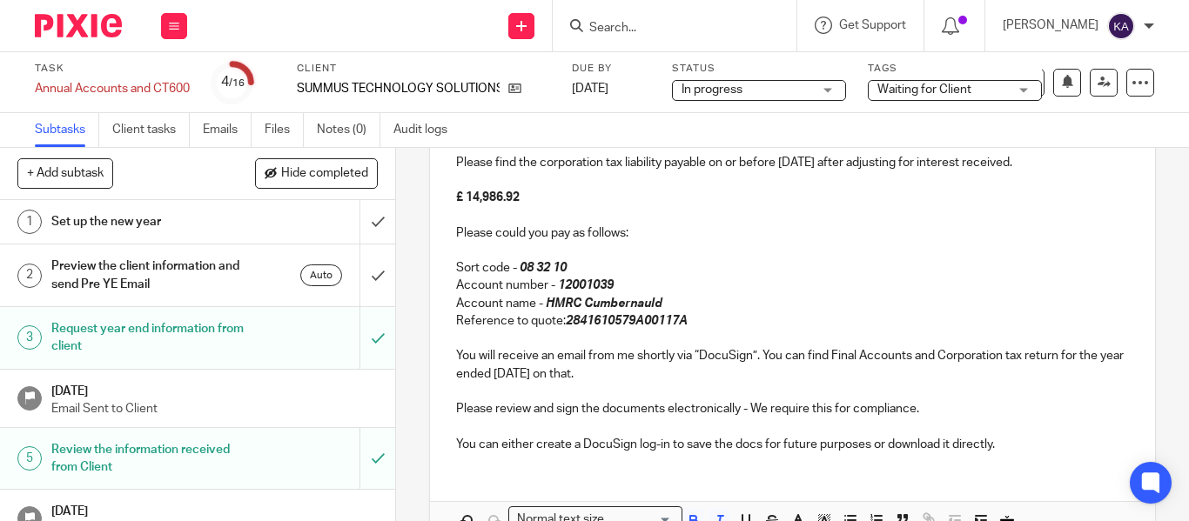
click at [592, 206] on p "£ 14,986.92" at bounding box center [792, 197] width 673 height 17
click at [475, 204] on strong "£ 14,986.92" at bounding box center [488, 197] width 64 height 12
copy strong "14,986.92"
click at [672, 206] on p "£ 14,986.92" at bounding box center [792, 197] width 673 height 17
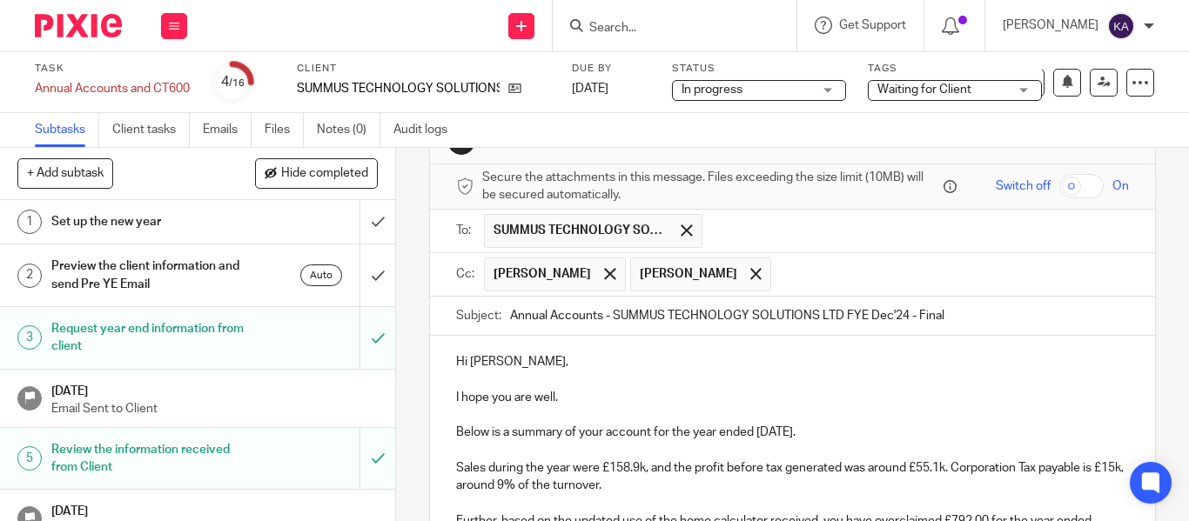
scroll to position [33, 0]
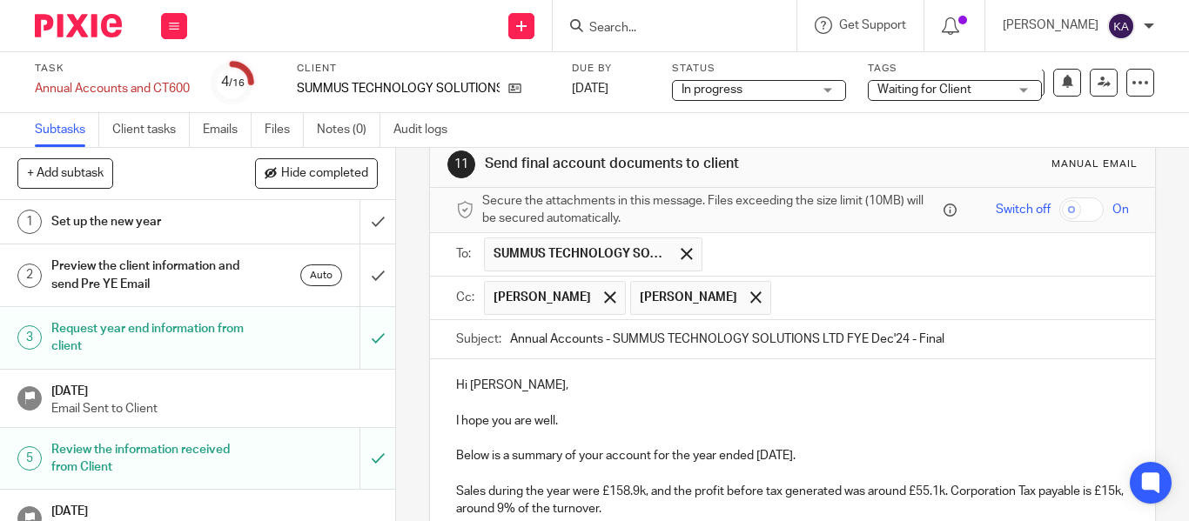
click at [525, 384] on p "Hi [PERSON_NAME]," at bounding box center [792, 385] width 673 height 17
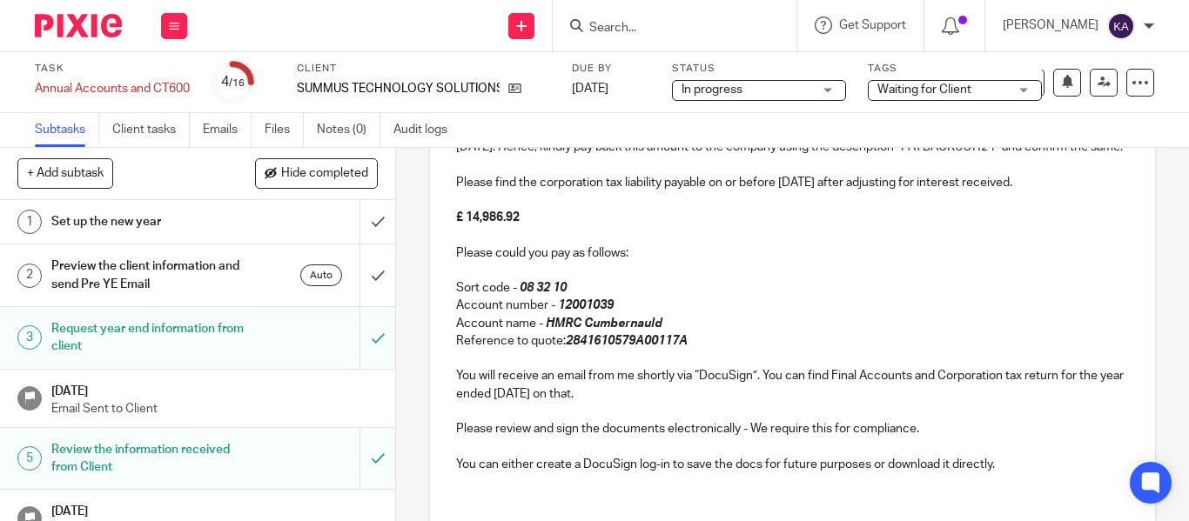
scroll to position [450, 0]
click at [611, 345] on em "2841610579A00117A" at bounding box center [627, 339] width 122 height 12
copy em "2841610579A00117A"
click at [751, 348] on p "Reference to quote: 2841610579A00117A" at bounding box center [792, 339] width 673 height 17
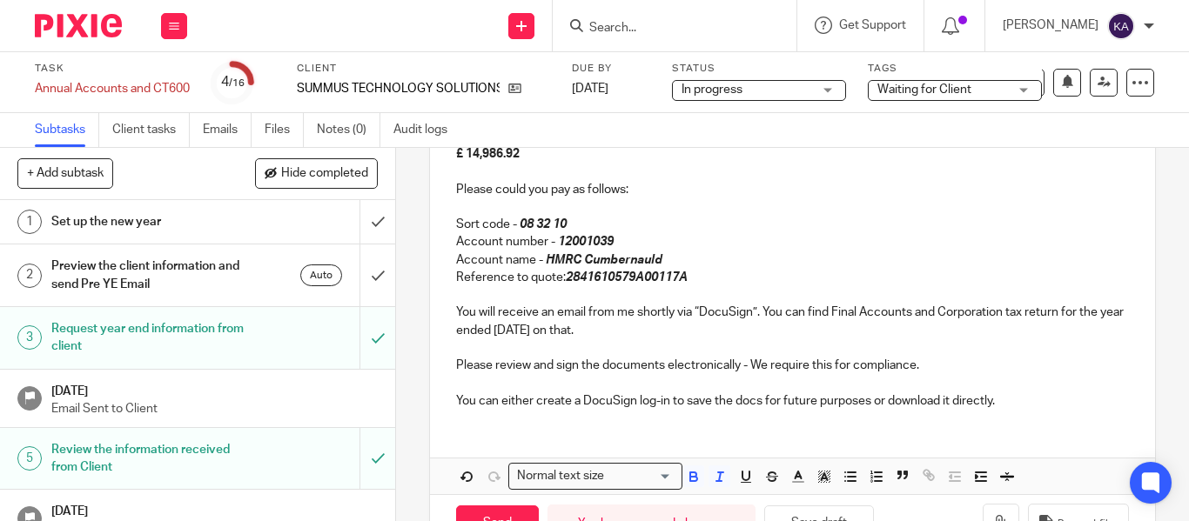
scroll to position [587, 0]
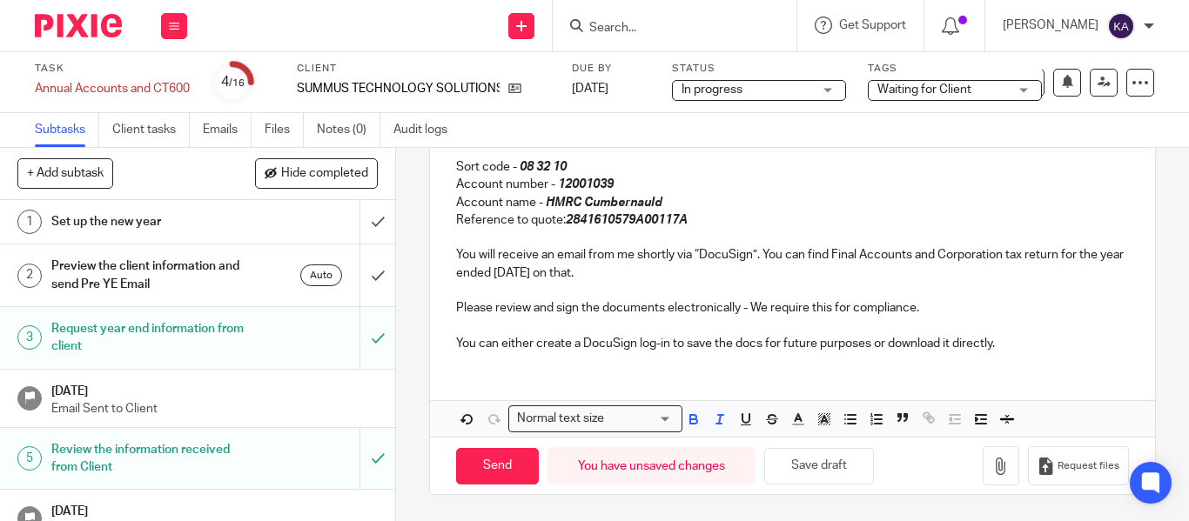
click at [487, 285] on p at bounding box center [792, 290] width 673 height 17
click at [492, 326] on p at bounding box center [792, 326] width 673 height 17
click at [473, 358] on div "Hi [PERSON_NAME], I hope you are well. Below is a summary of your account for t…" at bounding box center [792, 94] width 725 height 542
click at [1049, 337] on p "You can either create a DocuSign log-in to save the docs for future purposes or…" at bounding box center [792, 343] width 673 height 17
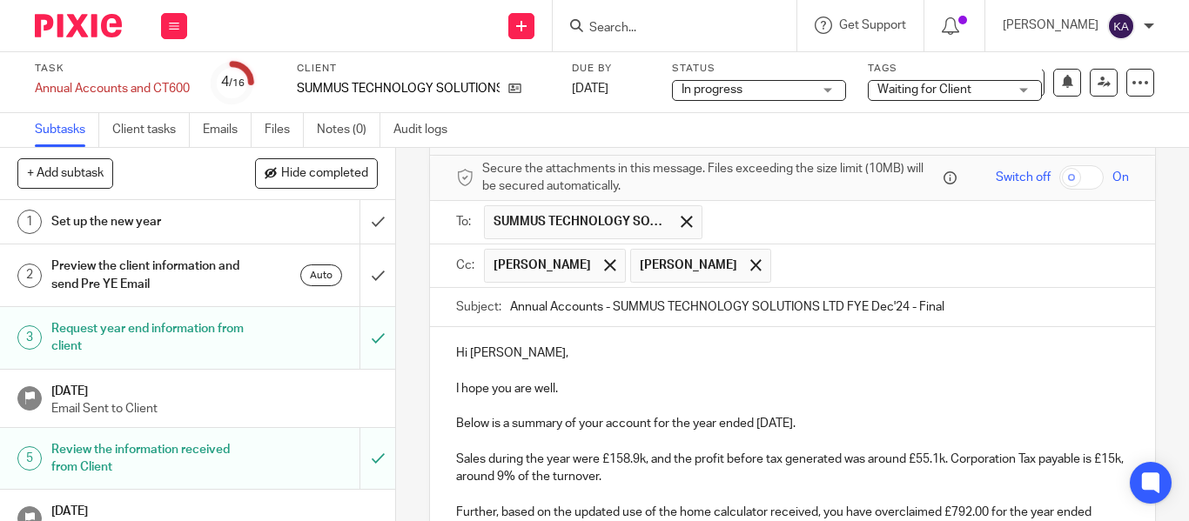
scroll to position [0, 0]
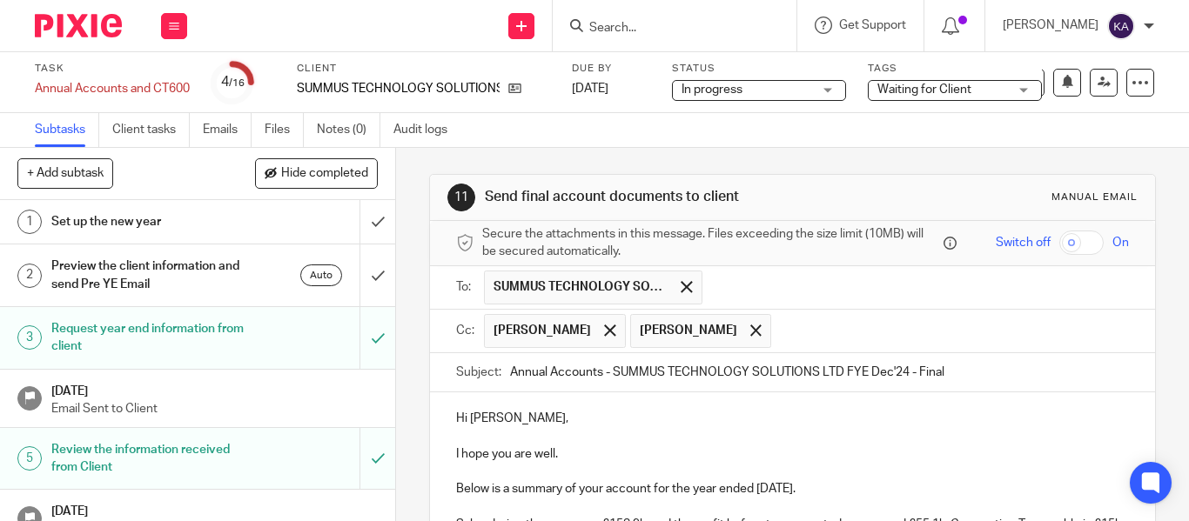
click at [962, 365] on input "Annual Accounts - SUMMUS TECHNOLOGY SOLUTIONS LTD FYE Dec'24 - Final" at bounding box center [819, 372] width 619 height 39
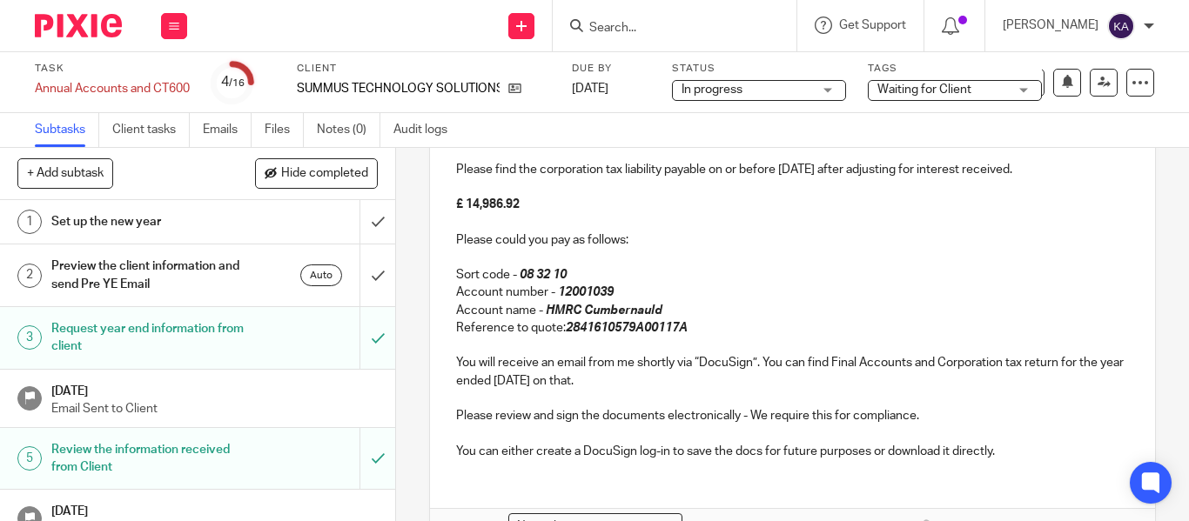
scroll to position [587, 0]
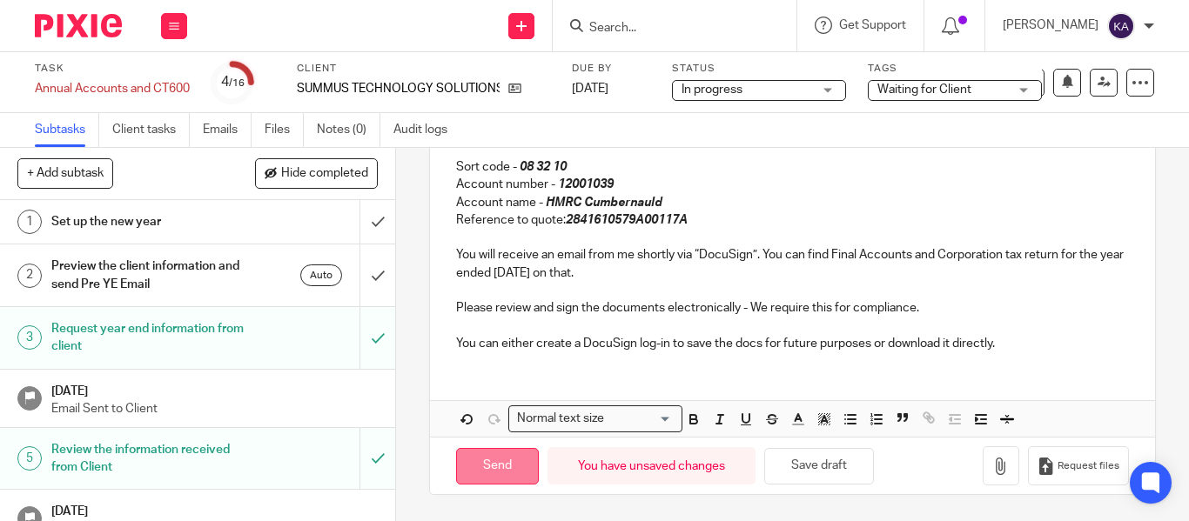
click at [487, 471] on input "Send" at bounding box center [497, 466] width 83 height 37
click at [937, 92] on span "Waiting for Client" at bounding box center [924, 90] width 94 height 12
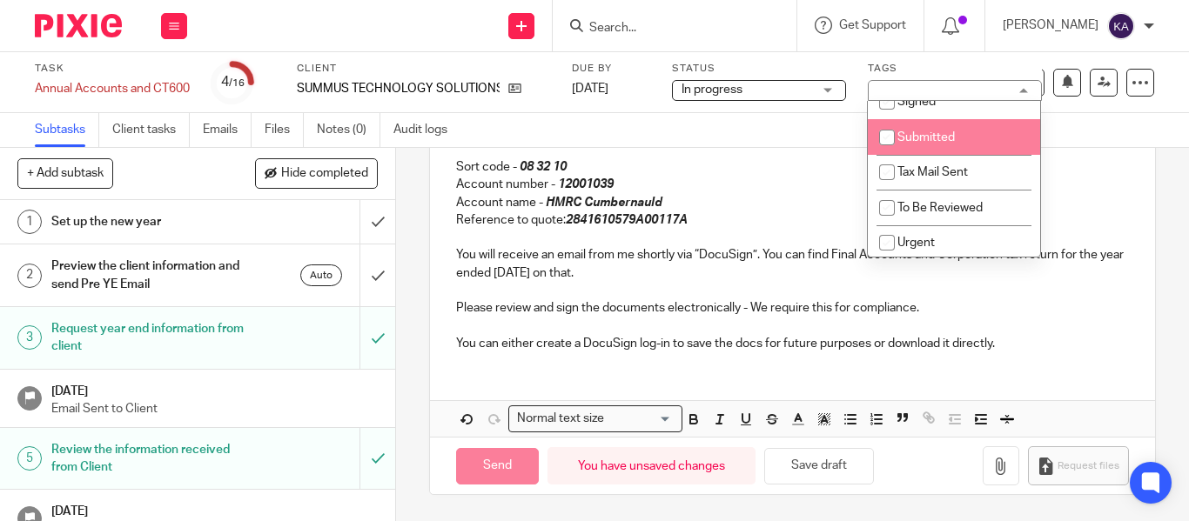
type input "Sent"
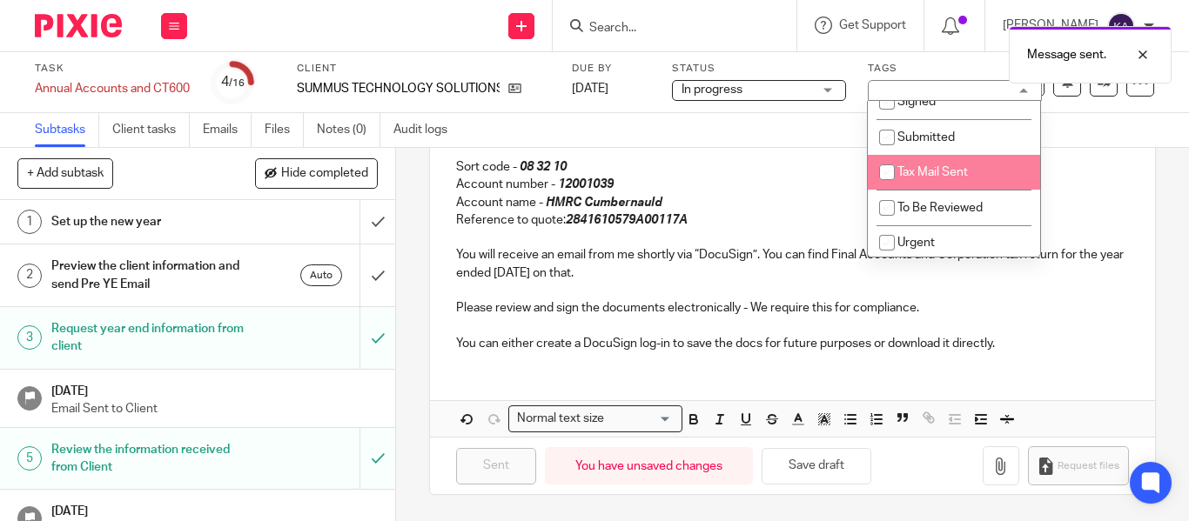
click at [896, 180] on input "checkbox" at bounding box center [886, 172] width 33 height 33
checkbox input "true"
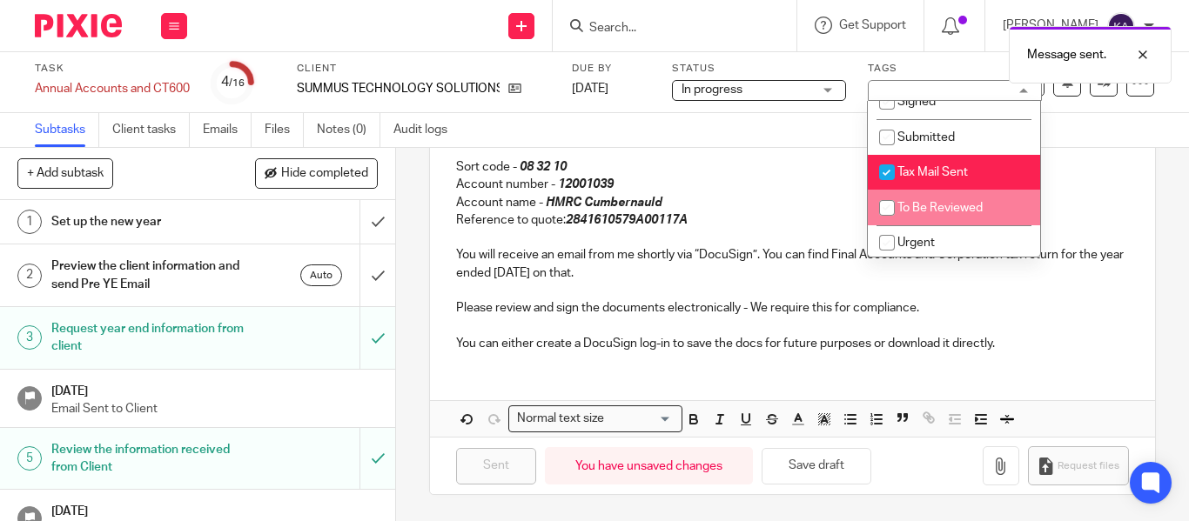
scroll to position [197, 0]
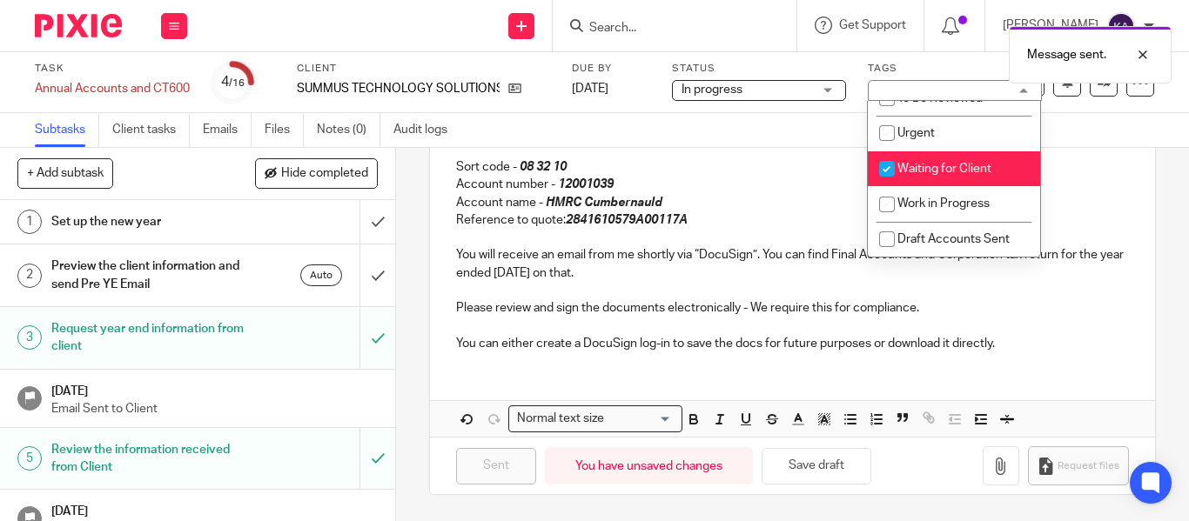
click at [887, 161] on input "checkbox" at bounding box center [886, 168] width 33 height 33
checkbox input "false"
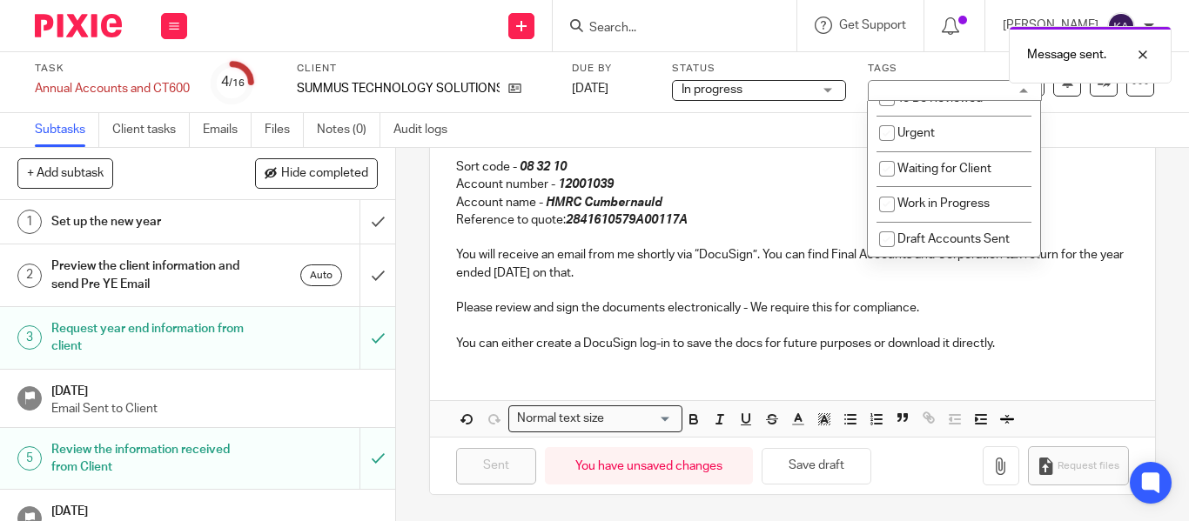
click at [775, 241] on p at bounding box center [792, 237] width 673 height 17
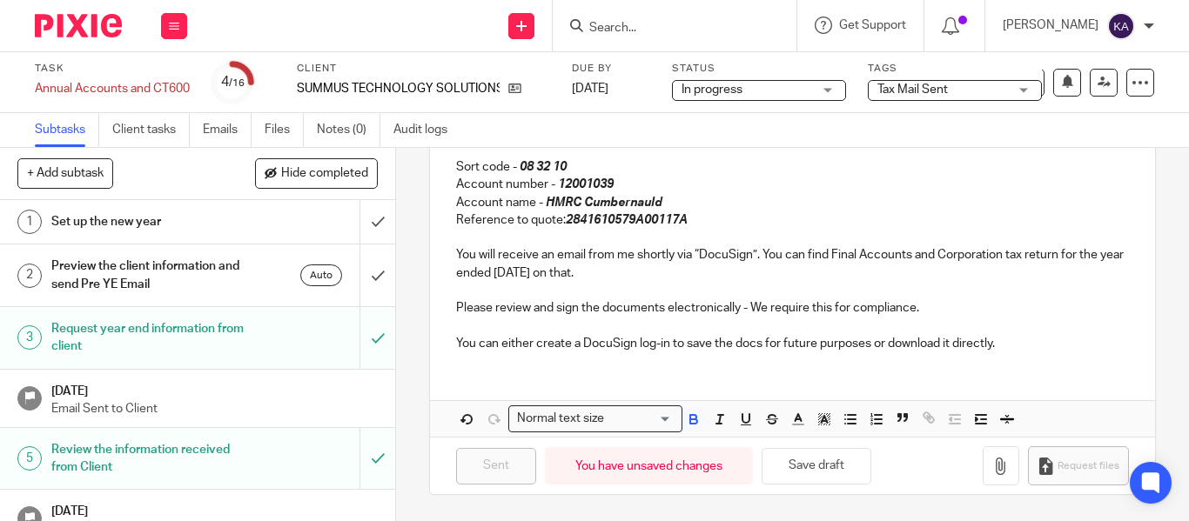
click at [607, 220] on em "2841610579A00117A" at bounding box center [627, 220] width 122 height 12
copy em "2841610579A00117A"
